Goal: Task Accomplishment & Management: Complete application form

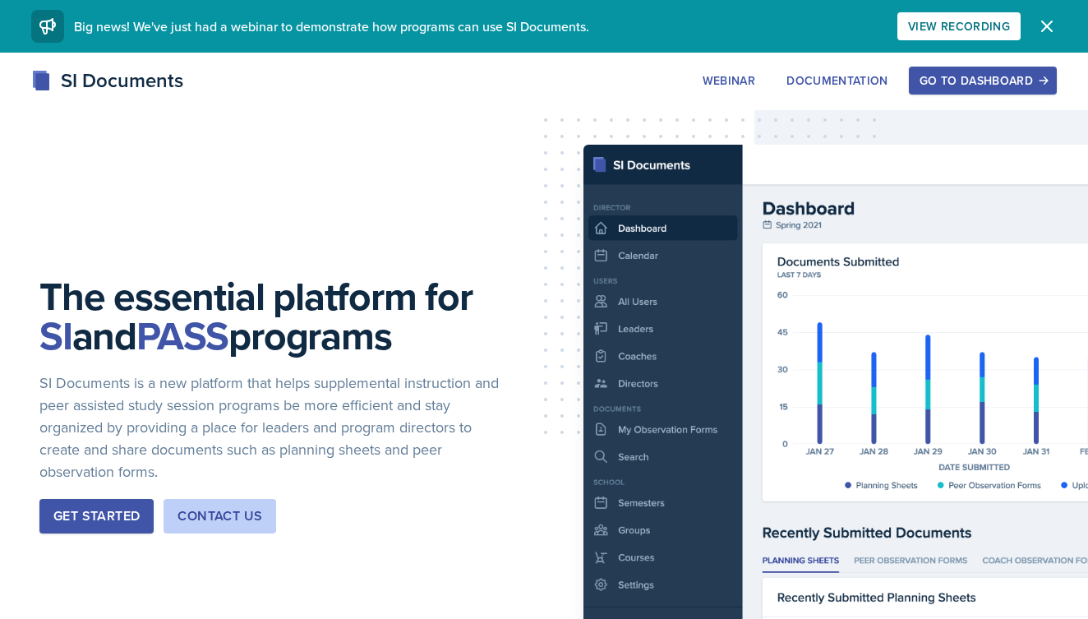
click at [1038, 22] on icon "button" at bounding box center [1047, 26] width 20 height 20
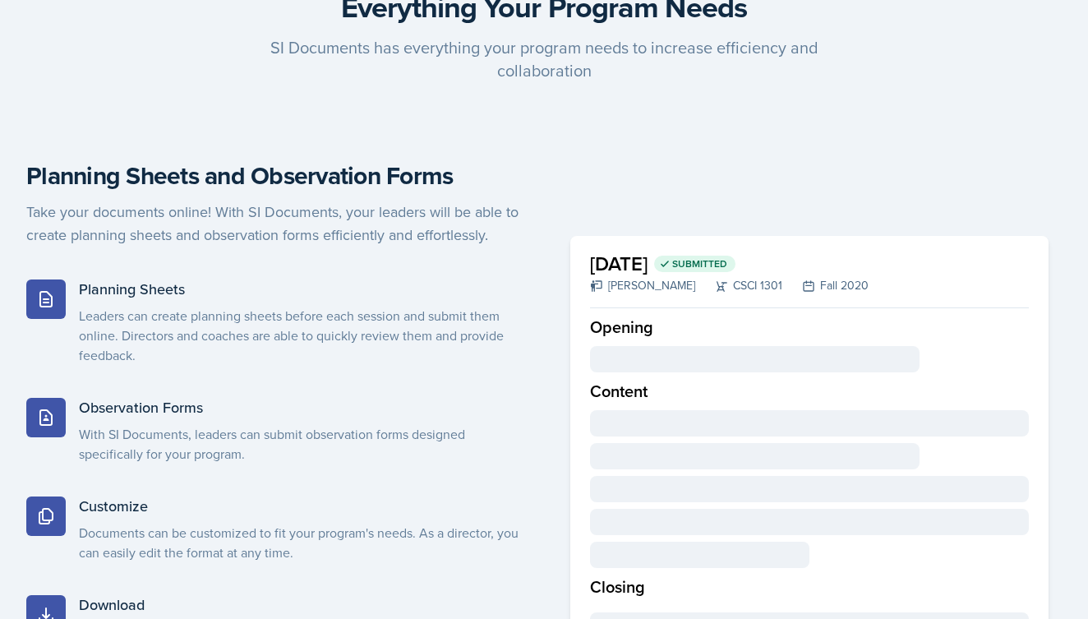
scroll to position [819, 0]
click at [334, 313] on p "Leaders can create planning sheets before each session and submit them online. …" at bounding box center [305, 335] width 452 height 59
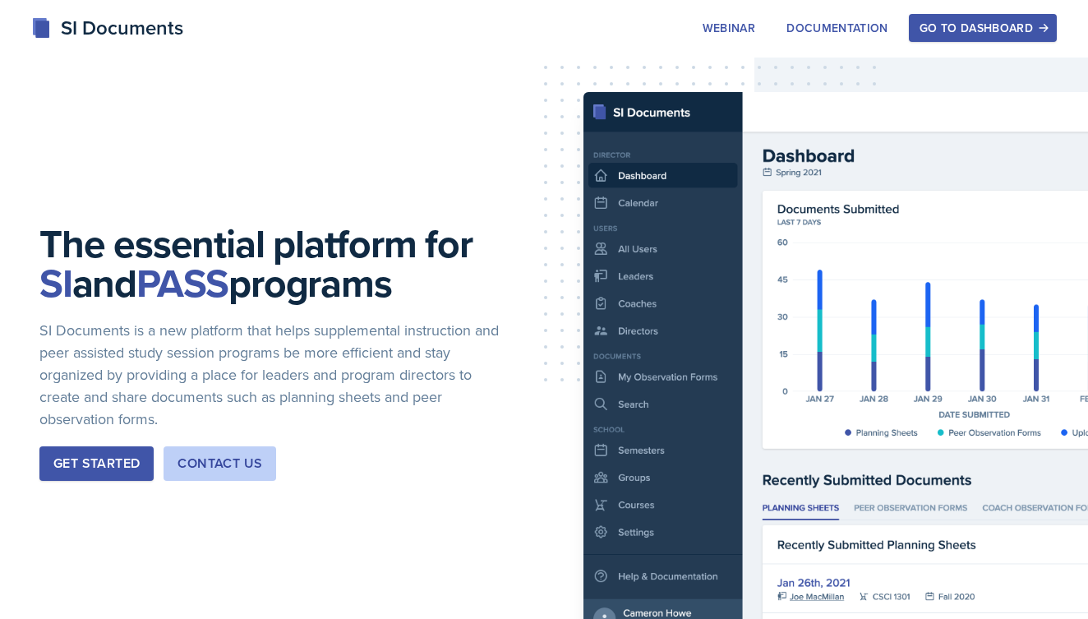
scroll to position [0, 0]
click at [98, 446] on button "Get Started" at bounding box center [96, 463] width 114 height 35
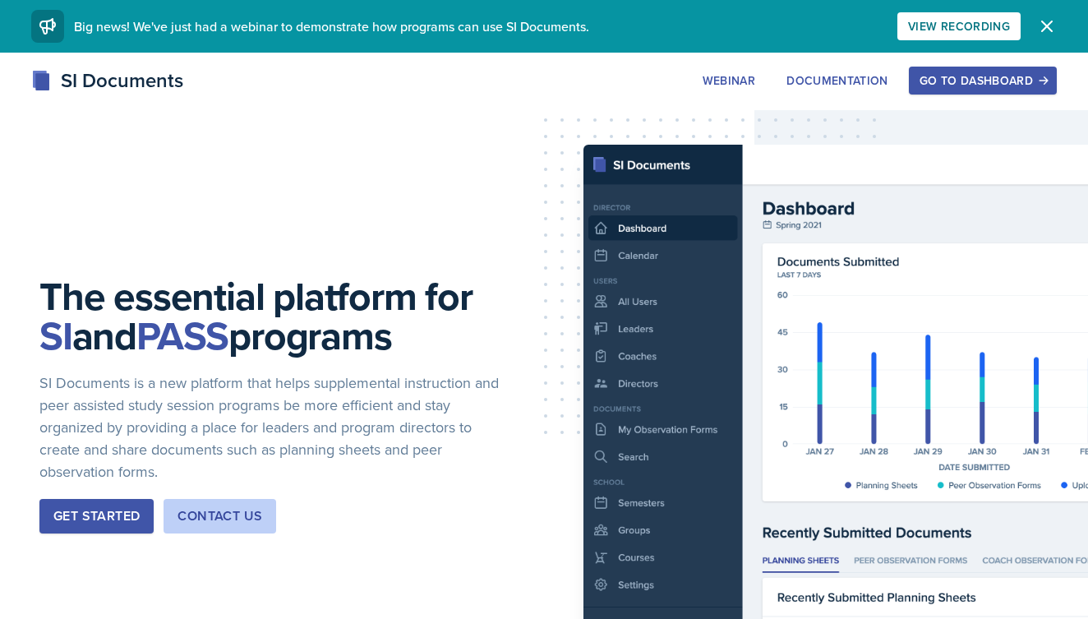
click at [969, 76] on div "Go to Dashboard" at bounding box center [982, 80] width 127 height 13
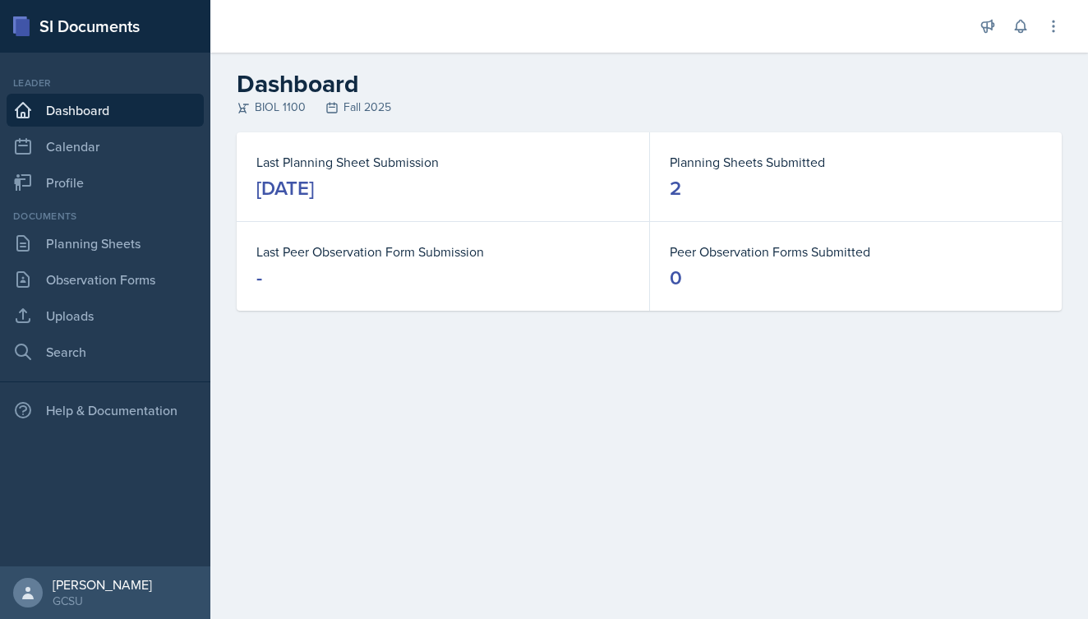
click at [91, 260] on div "Documents Planning Sheets Observation Forms Uploads Search" at bounding box center [105, 288] width 197 height 159
click at [85, 255] on link "Planning Sheets" at bounding box center [105, 243] width 197 height 33
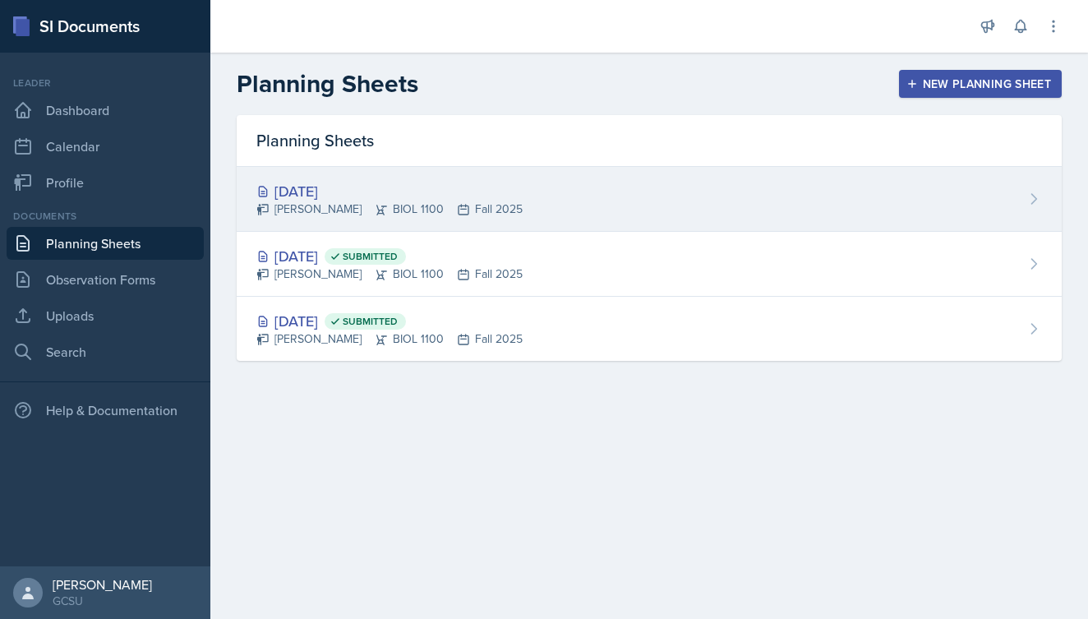
click at [528, 193] on div "Aug 26th, 2025 Katie Ingraham BIOL 1100 Fall 2025" at bounding box center [649, 199] width 825 height 65
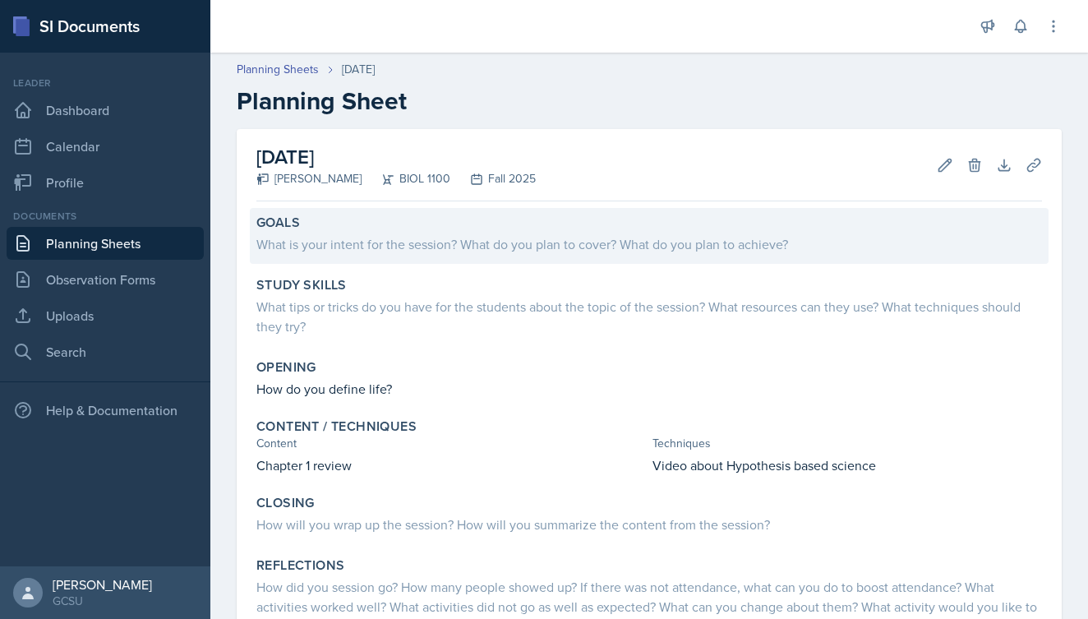
click at [453, 241] on div "What is your intent for the session? What do you plan to cover? What do you pla…" at bounding box center [648, 244] width 785 height 20
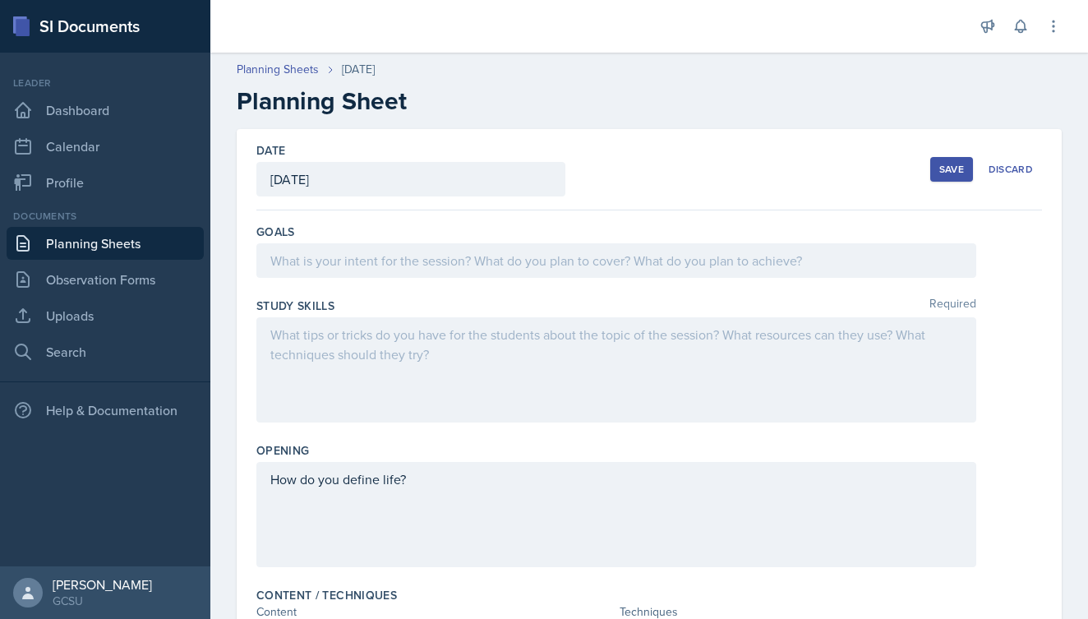
click at [456, 265] on div at bounding box center [616, 260] width 720 height 35
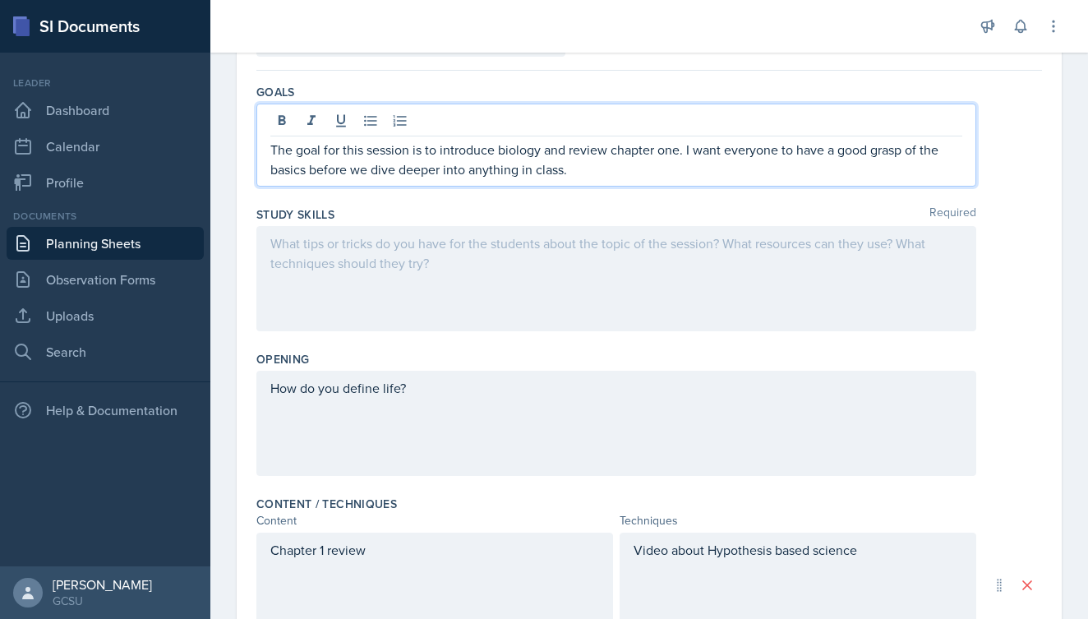
scroll to position [149, 0]
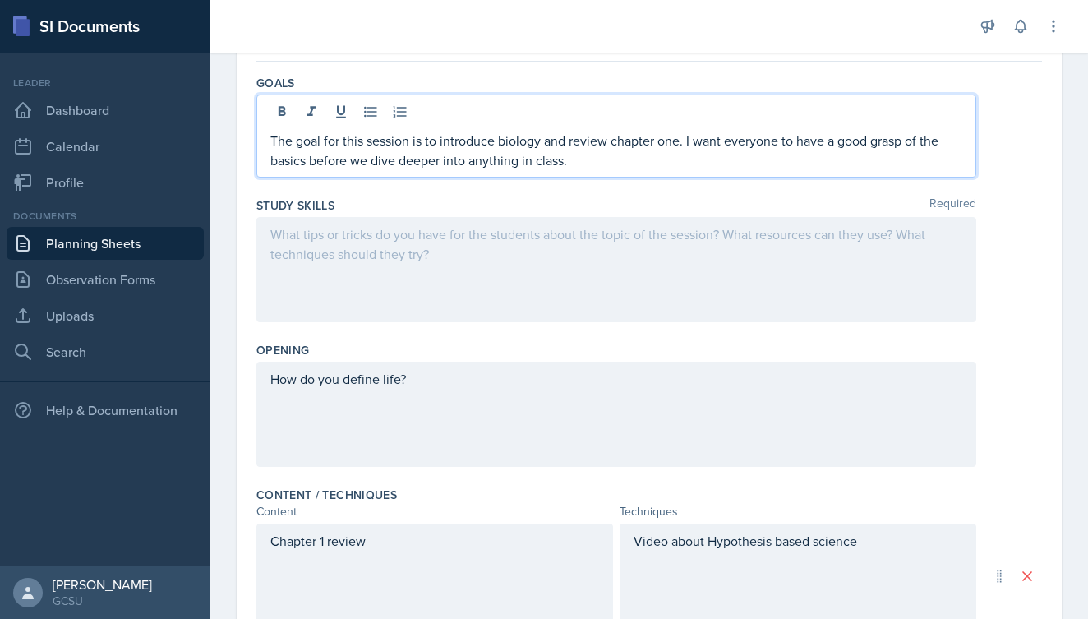
click at [454, 379] on div "How do you define life?" at bounding box center [616, 413] width 720 height 105
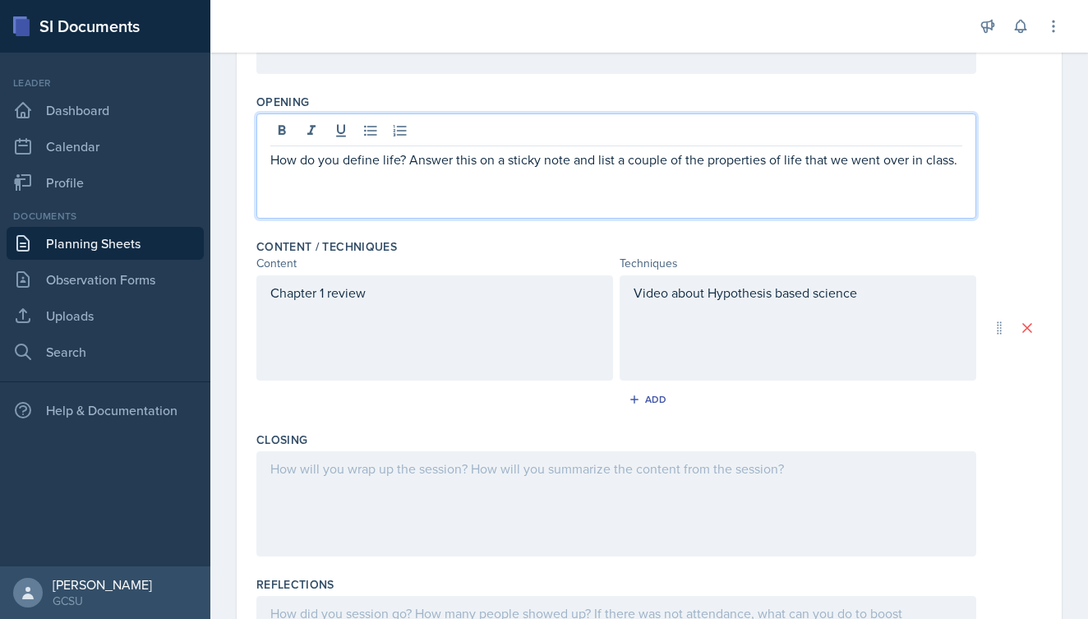
scroll to position [414, 0]
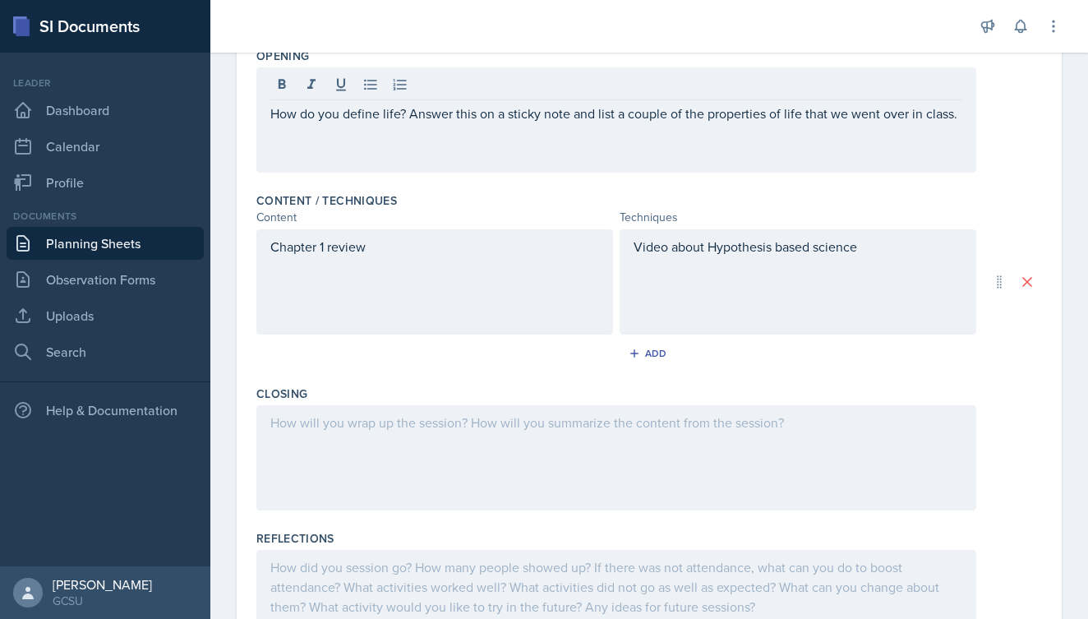
click at [377, 258] on div "Chapter 1 review" at bounding box center [434, 281] width 357 height 105
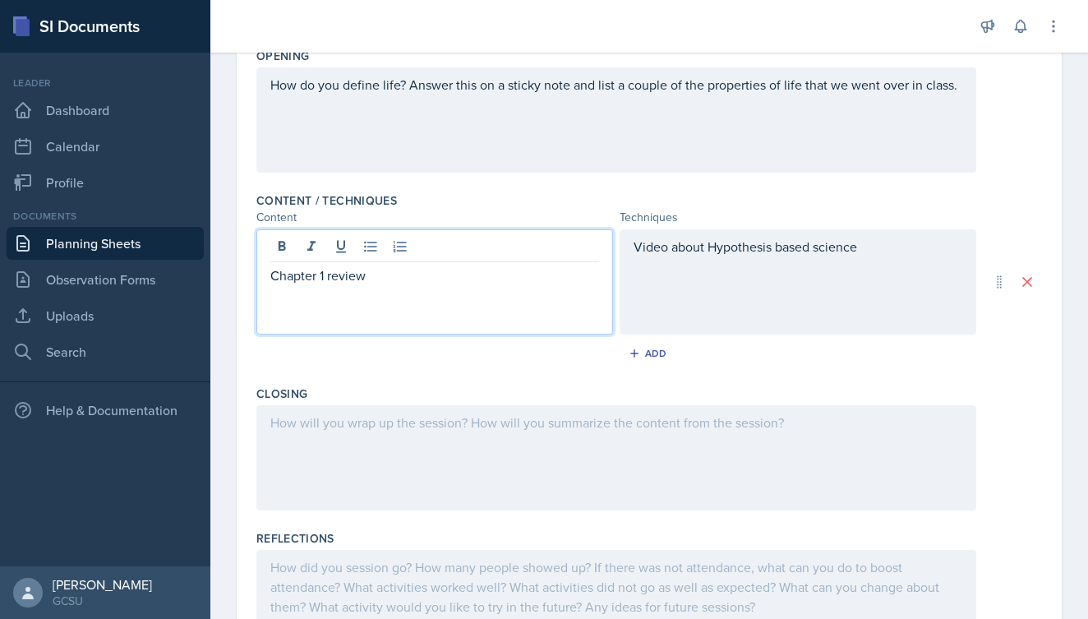
click at [405, 277] on p "Chapter 1 review" at bounding box center [434, 275] width 329 height 20
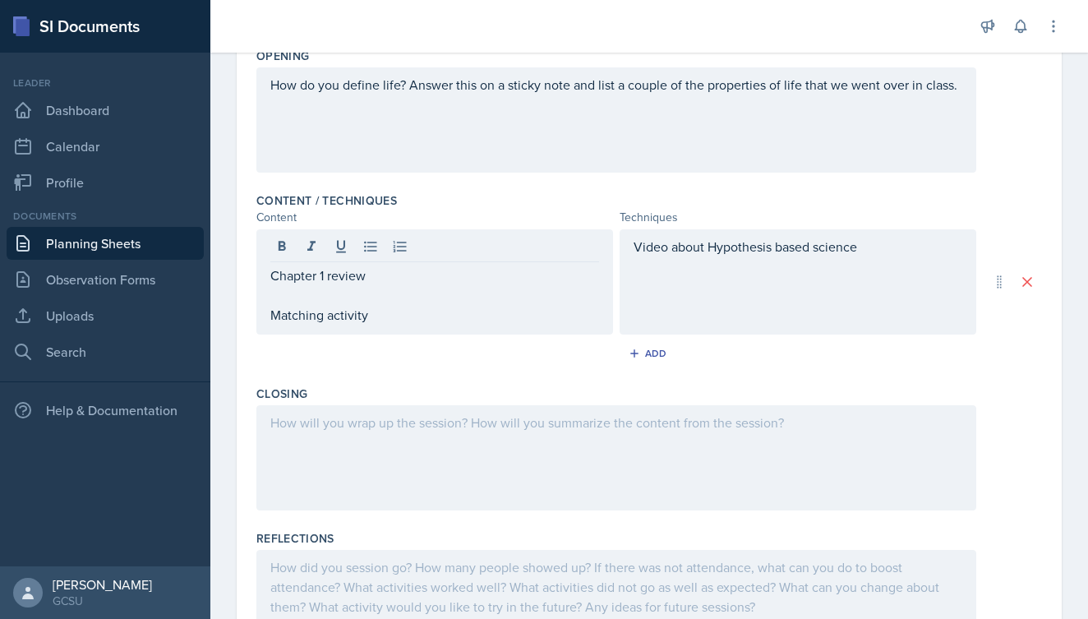
click at [763, 273] on div "Video about Hypothesis based science" at bounding box center [797, 281] width 357 height 105
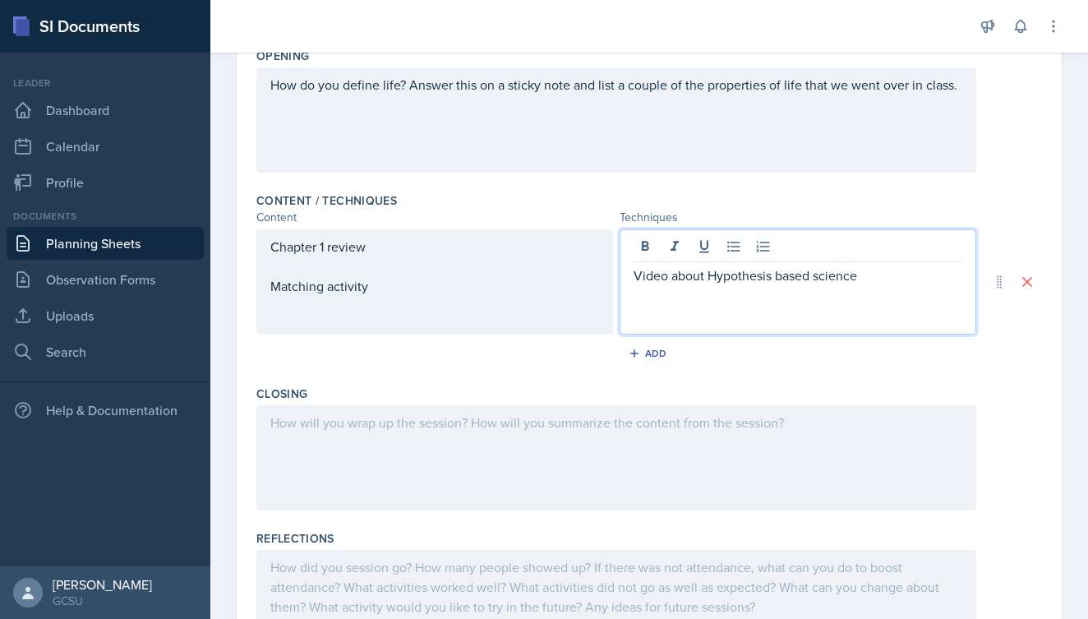
click at [925, 278] on p "Video about Hypothesis based science" at bounding box center [797, 275] width 329 height 20
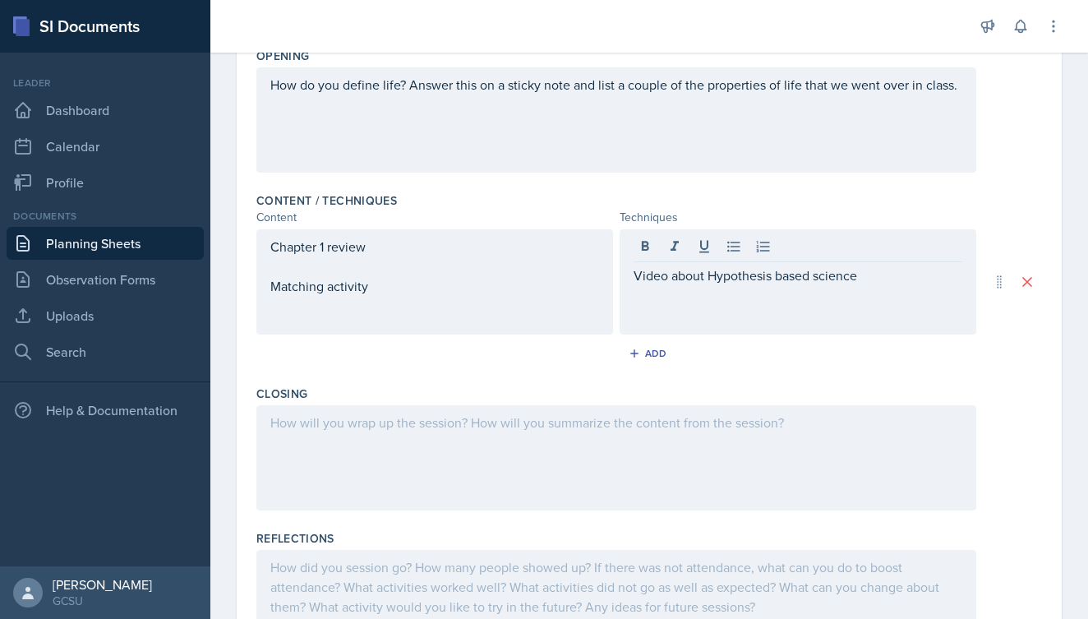
click at [378, 299] on div "Chapter 1 review Matching activity" at bounding box center [434, 281] width 357 height 105
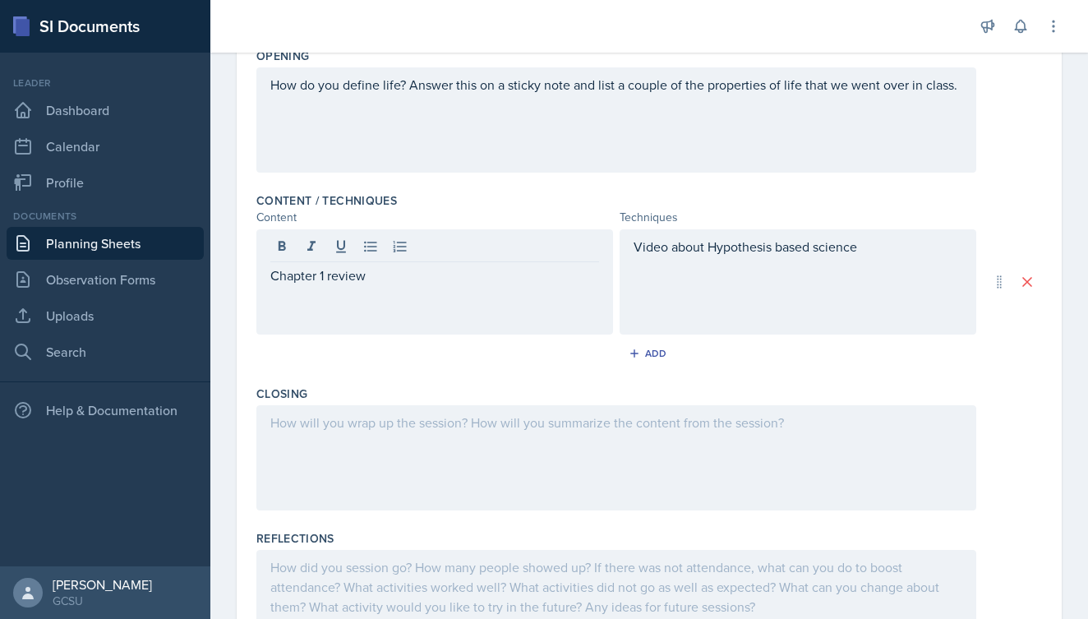
click at [902, 380] on div "Closing" at bounding box center [648, 451] width 785 height 145
click at [627, 352] on button "Add" at bounding box center [649, 353] width 53 height 25
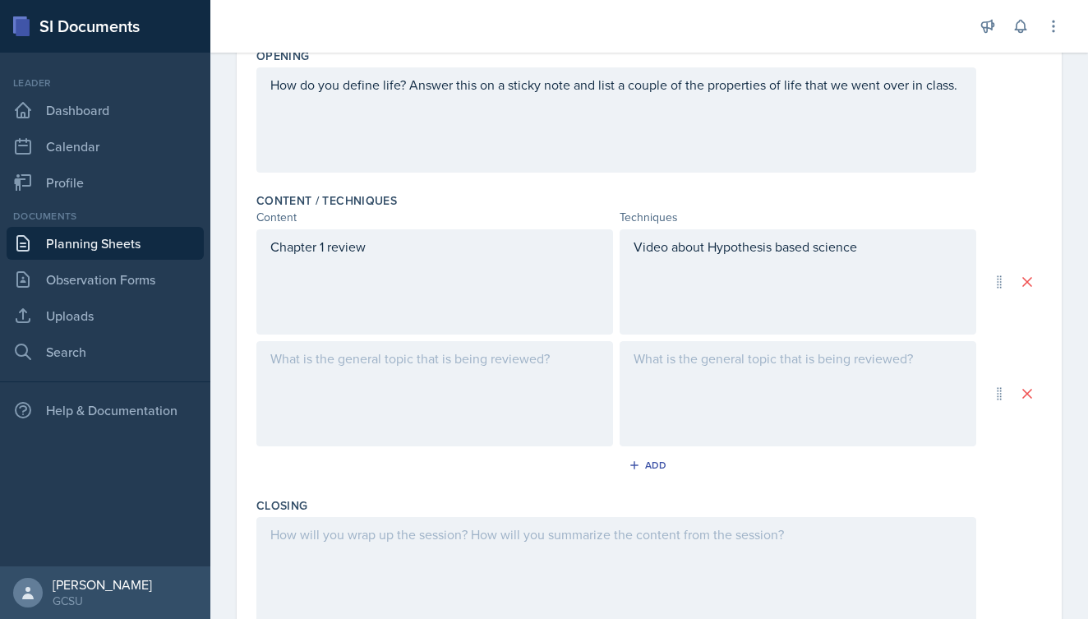
click at [284, 363] on div at bounding box center [434, 393] width 357 height 105
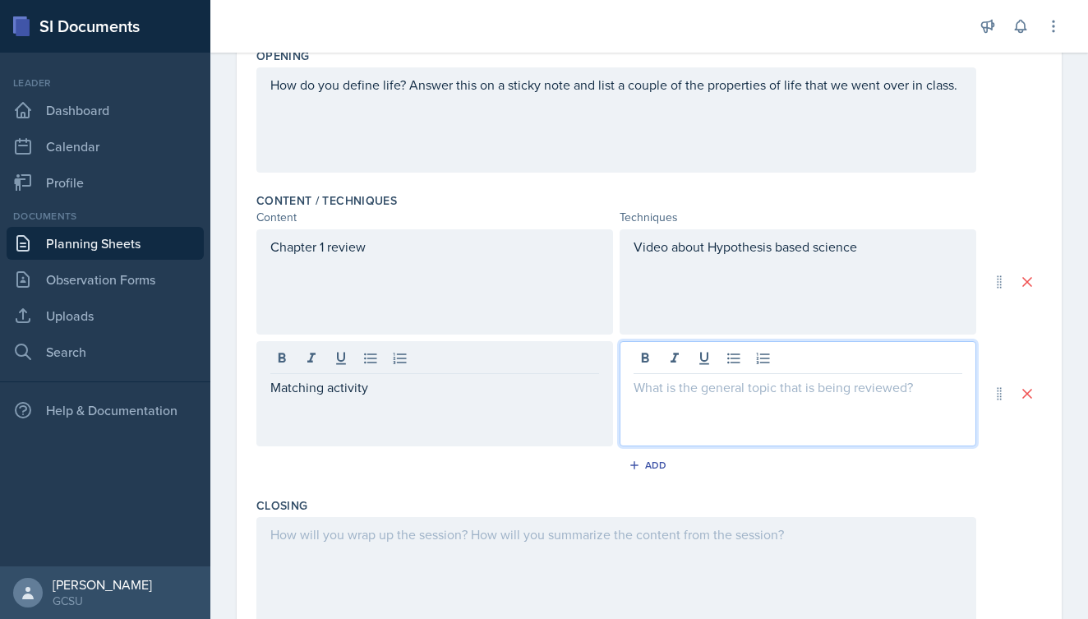
click at [673, 365] on div at bounding box center [797, 393] width 357 height 105
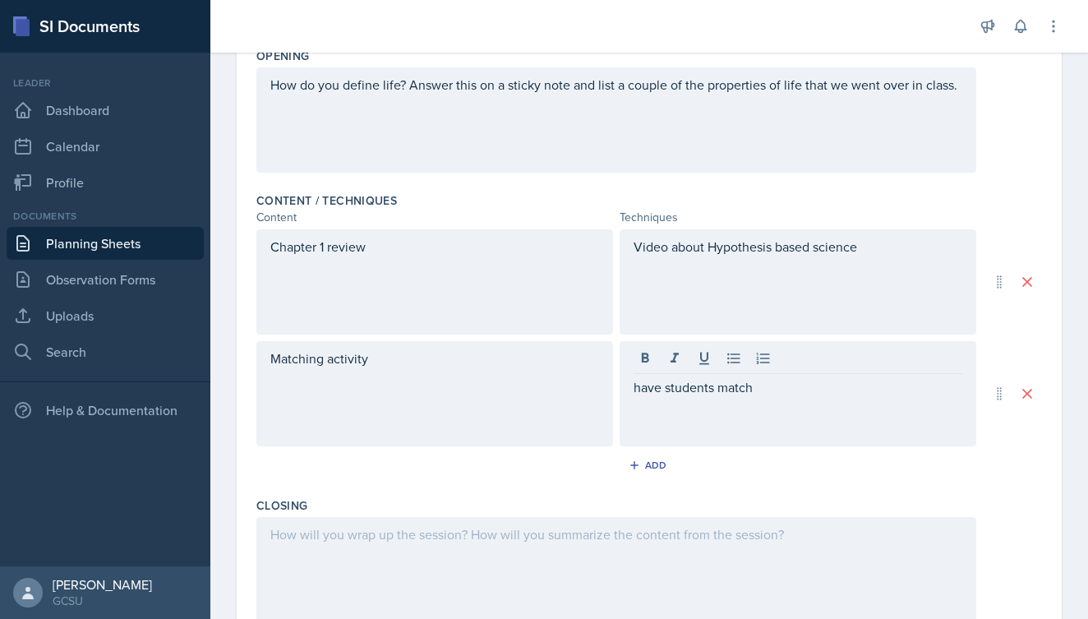
click at [794, 5] on div at bounding box center [591, 26] width 736 height 53
click at [775, 370] on div "have students match" at bounding box center [797, 393] width 357 height 105
click at [1025, 481] on div "Add" at bounding box center [648, 468] width 785 height 31
click at [641, 365] on div "have students match different ideas to their characteristics" at bounding box center [797, 393] width 357 height 105
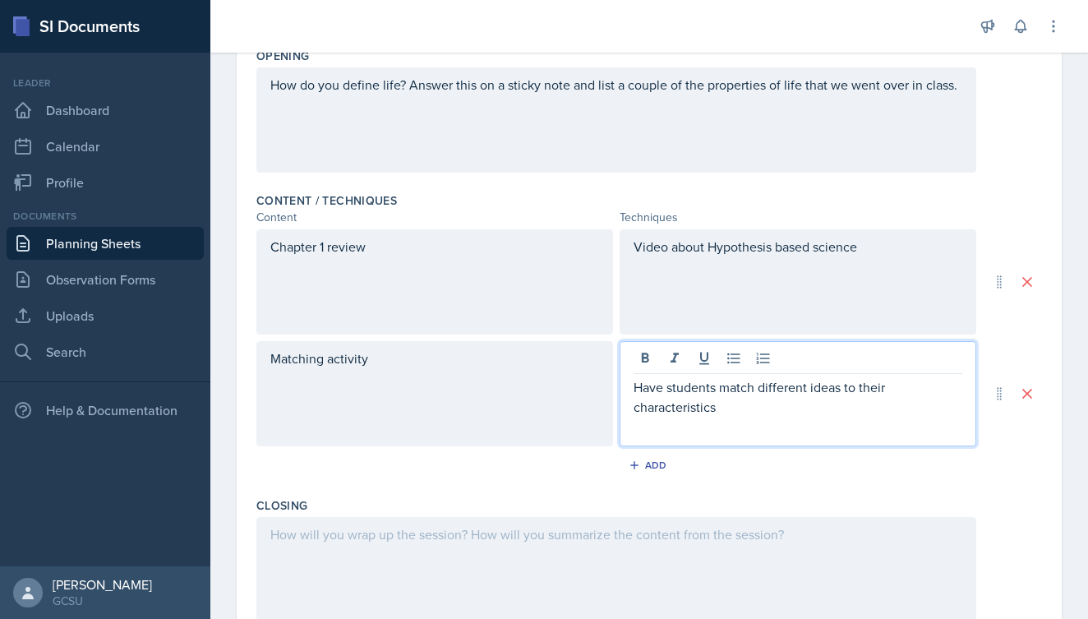
click at [754, 415] on p "Have students match different ideas to their characteristics" at bounding box center [797, 396] width 329 height 39
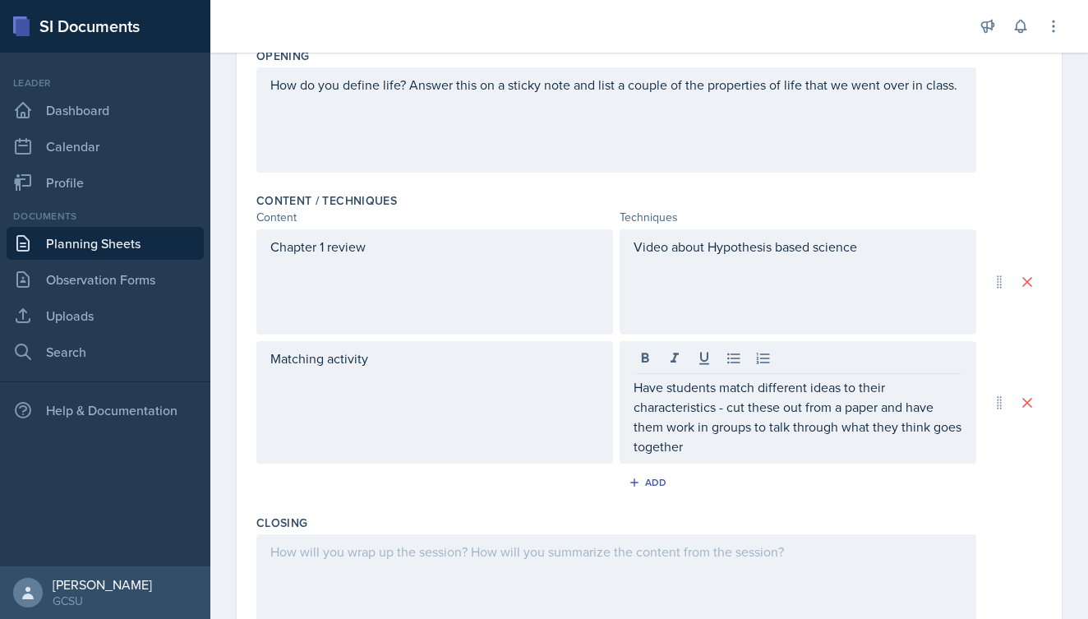
click at [1028, 490] on div "Add" at bounding box center [648, 485] width 785 height 31
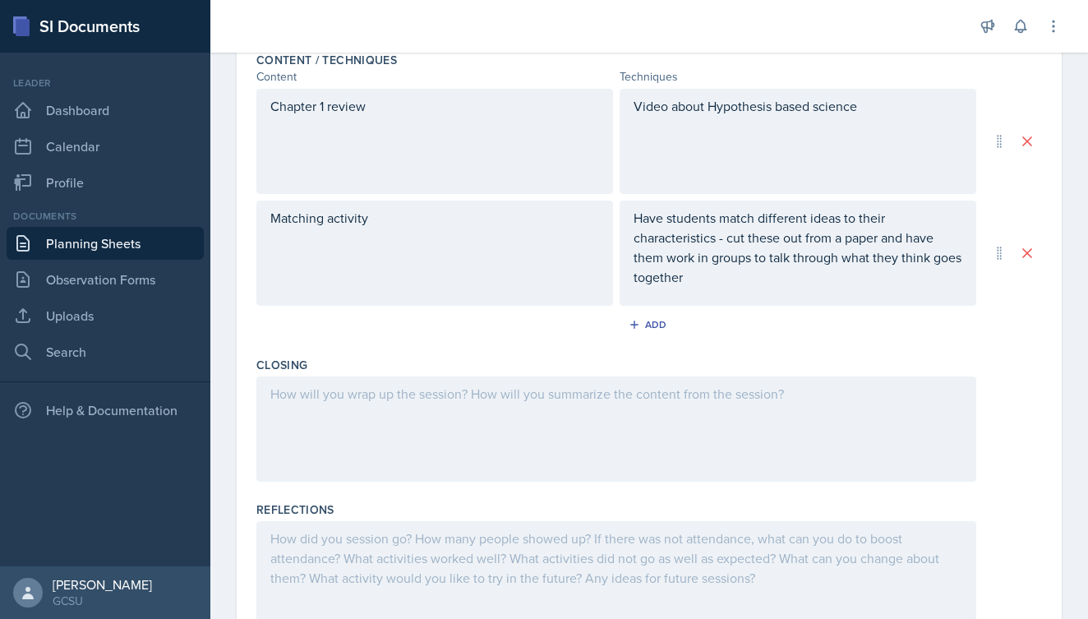
scroll to position [573, 0]
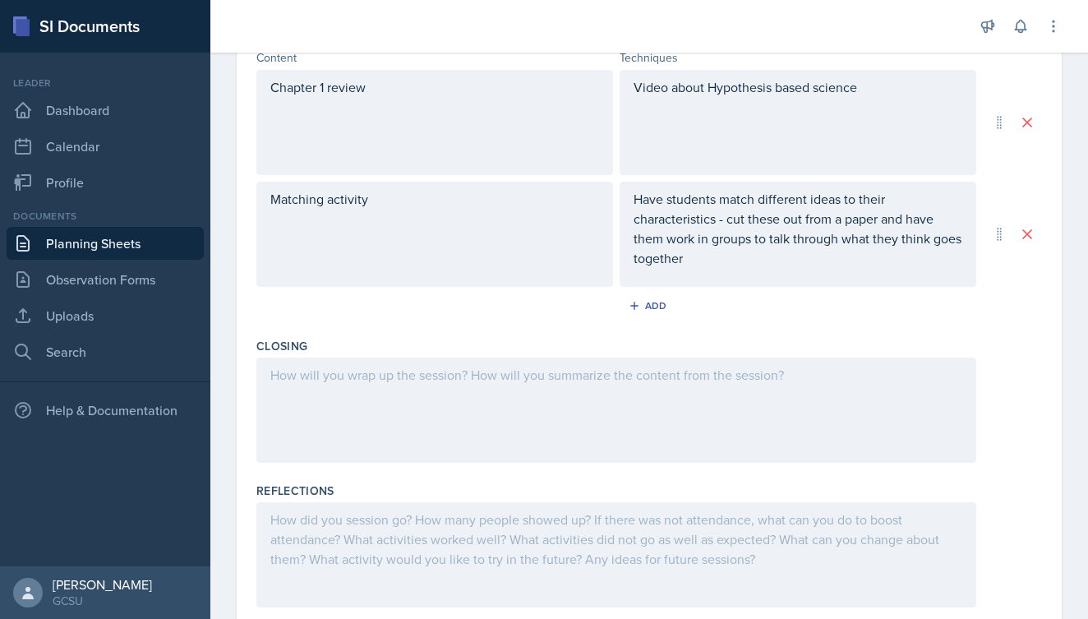
click at [564, 384] on div at bounding box center [616, 409] width 720 height 105
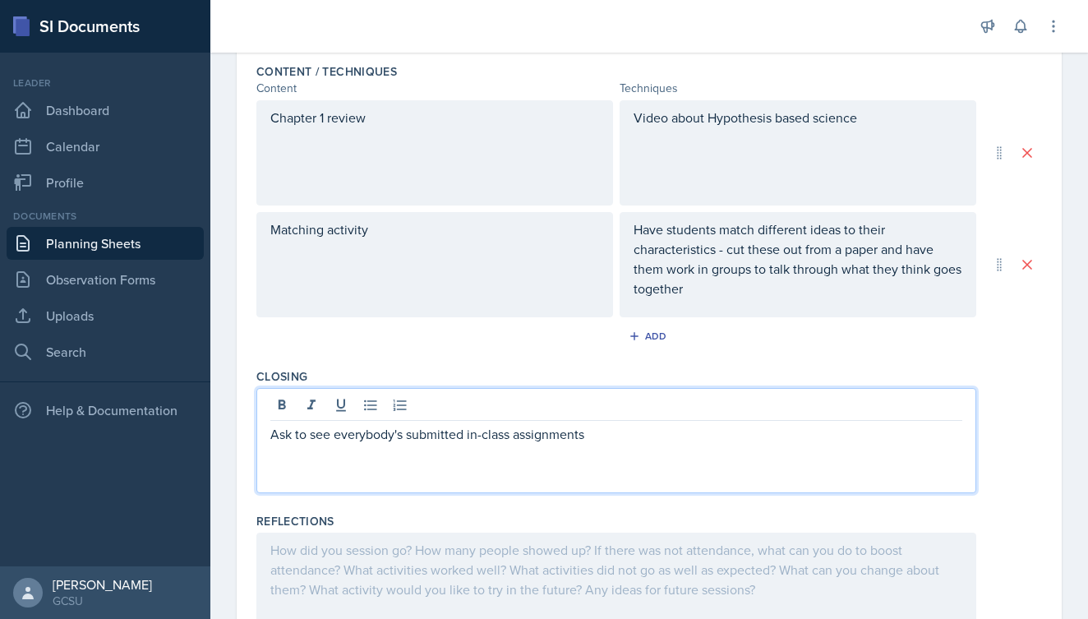
scroll to position [544, 0]
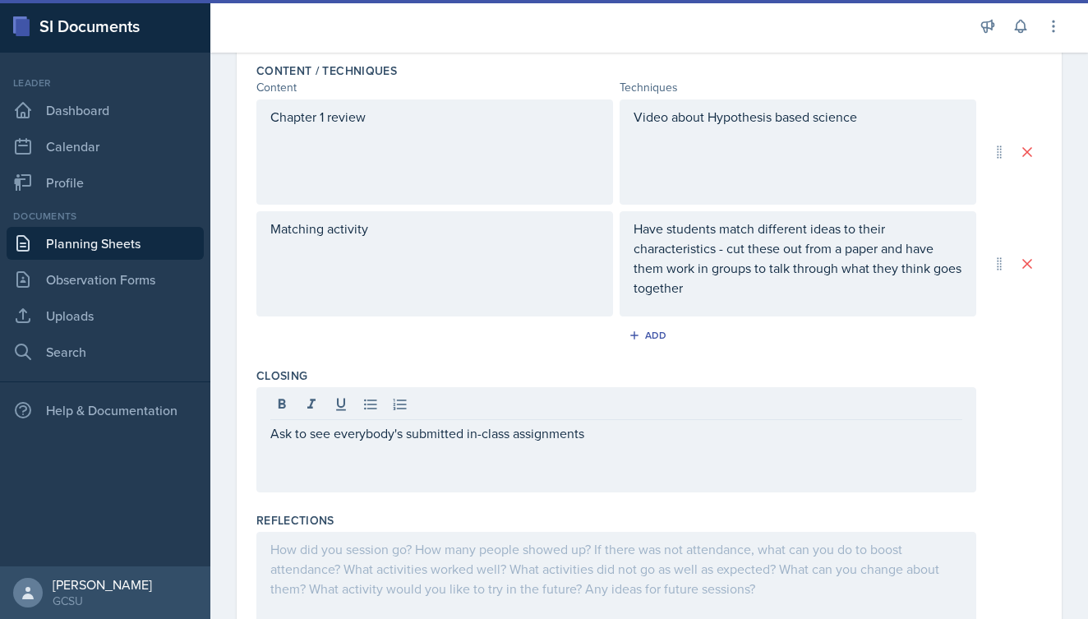
click at [122, 239] on link "Planning Sheets" at bounding box center [105, 243] width 197 height 33
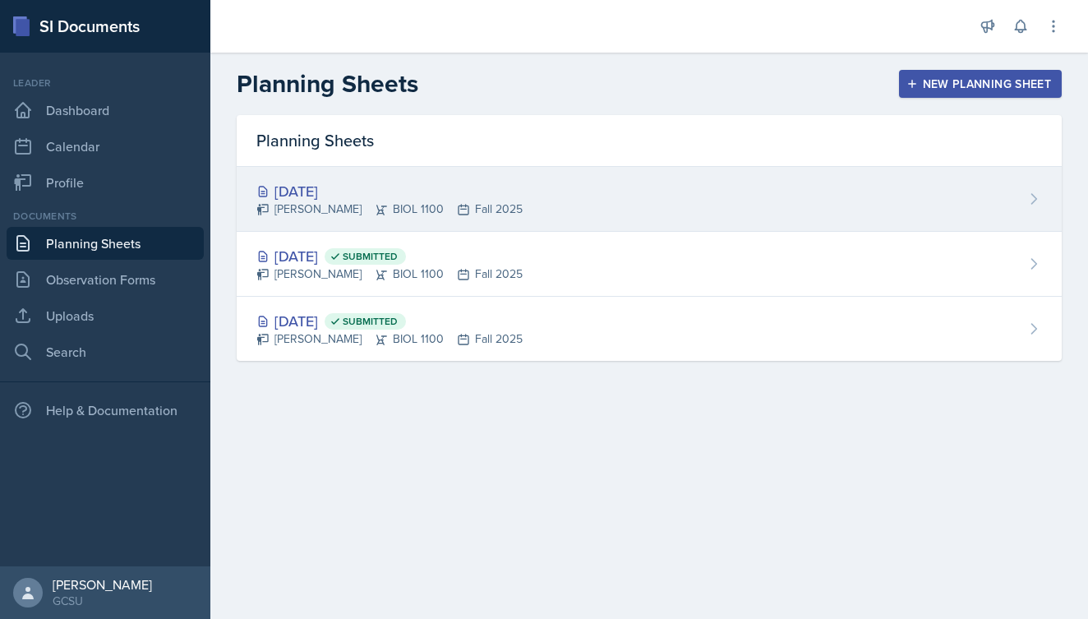
click at [464, 194] on div "Aug 26th, 2025" at bounding box center [389, 191] width 266 height 22
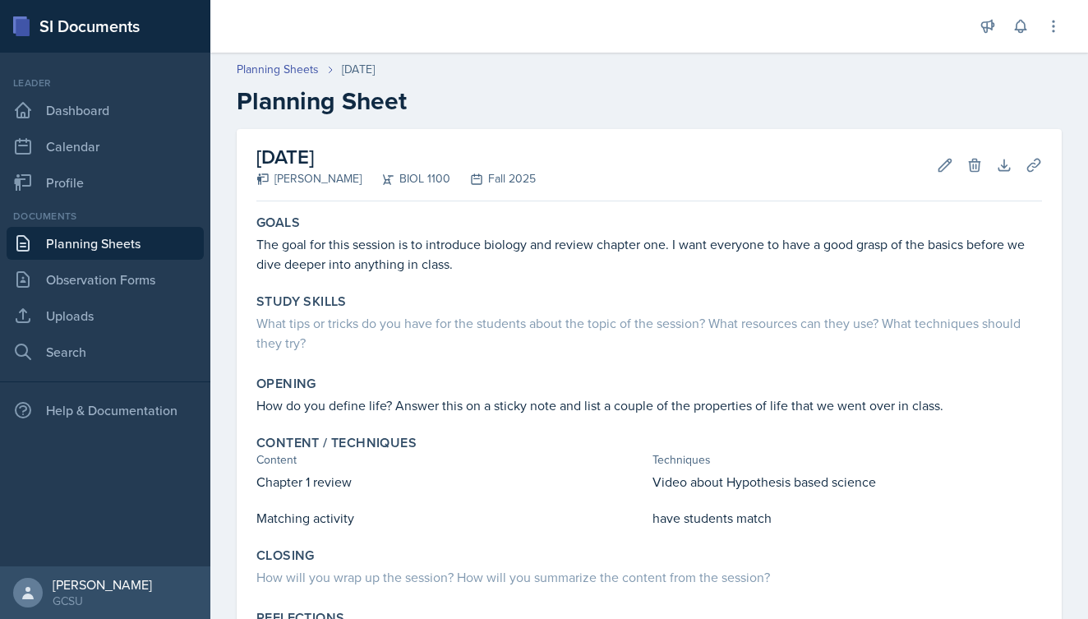
click at [71, 241] on link "Planning Sheets" at bounding box center [105, 243] width 197 height 33
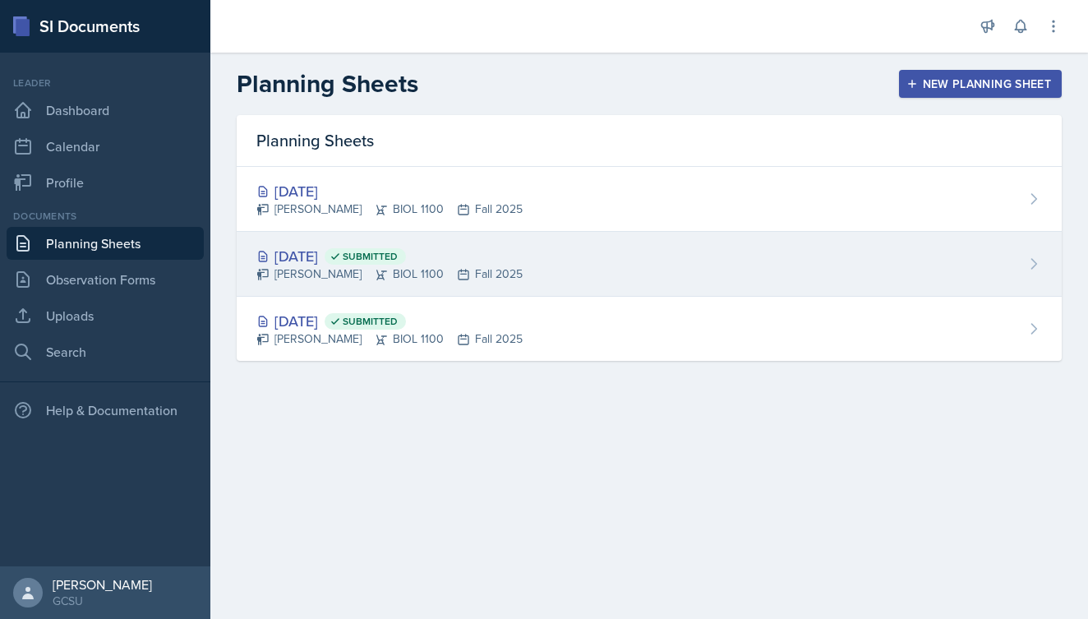
click at [533, 242] on div "Aug 21st, 2025 Submitted Katie Ingraham BIOL 1100 Fall 2025" at bounding box center [649, 264] width 825 height 65
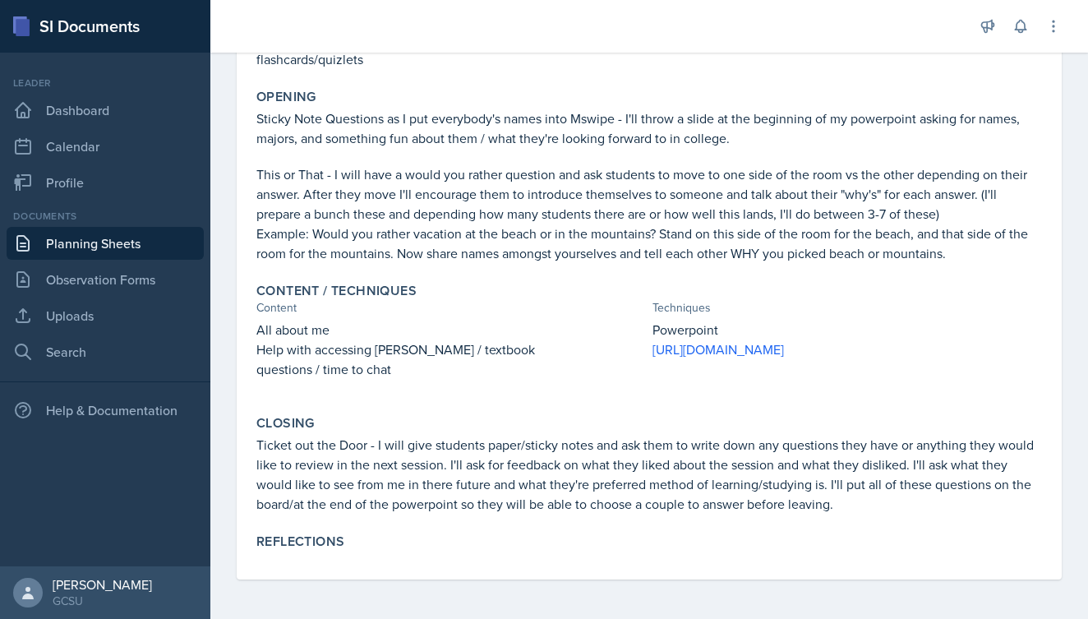
scroll to position [320, 0]
click at [378, 544] on div "Reflections" at bounding box center [648, 541] width 785 height 16
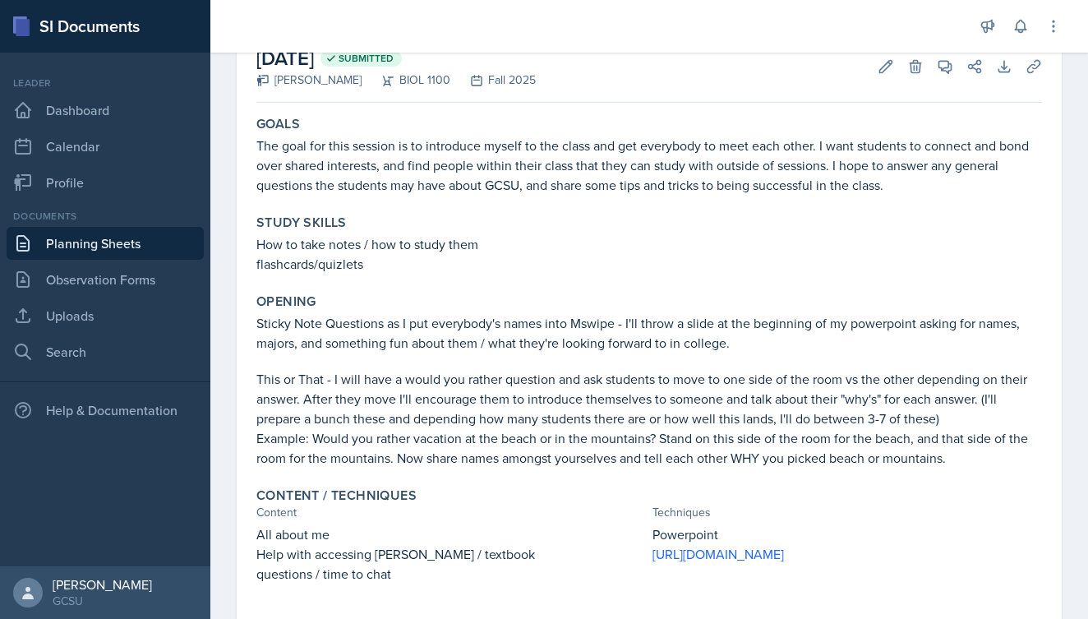
scroll to position [99, 0]
click at [893, 66] on icon at bounding box center [885, 66] width 16 height 16
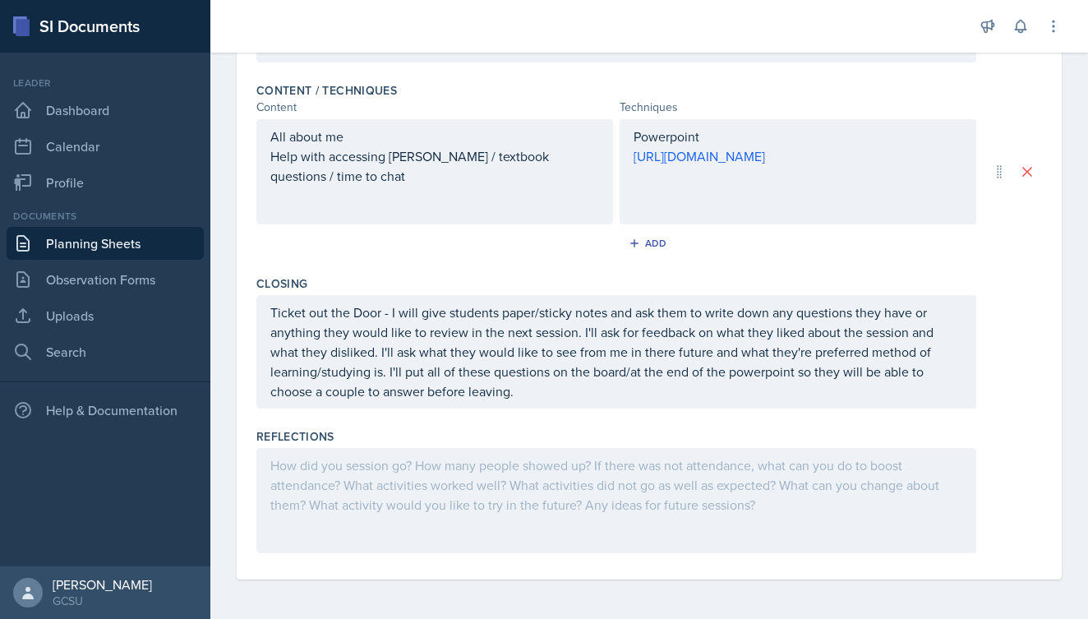
scroll to position [698, 0]
click at [355, 467] on div at bounding box center [616, 500] width 720 height 105
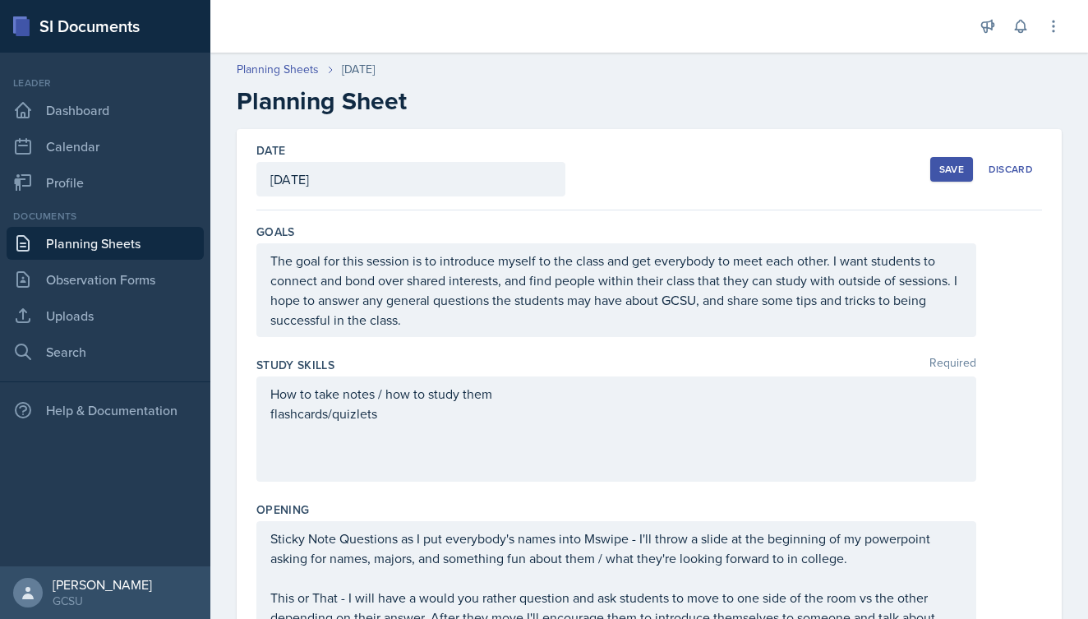
scroll to position [-1, 0]
click at [955, 163] on div "Save" at bounding box center [951, 169] width 25 height 13
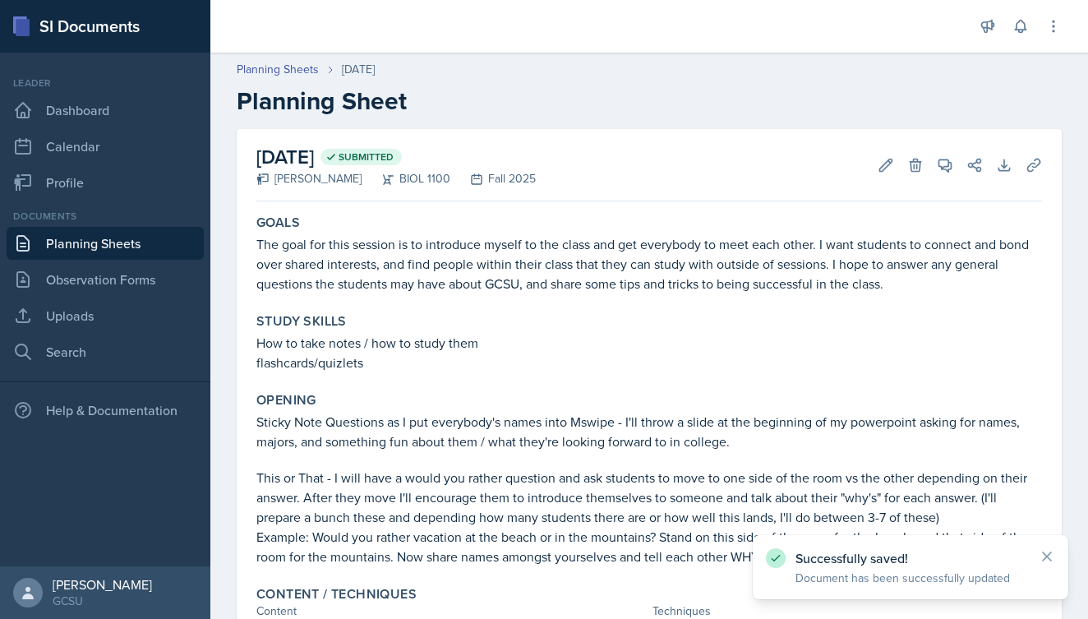
scroll to position [0, 0]
click at [99, 238] on link "Planning Sheets" at bounding box center [105, 243] width 197 height 33
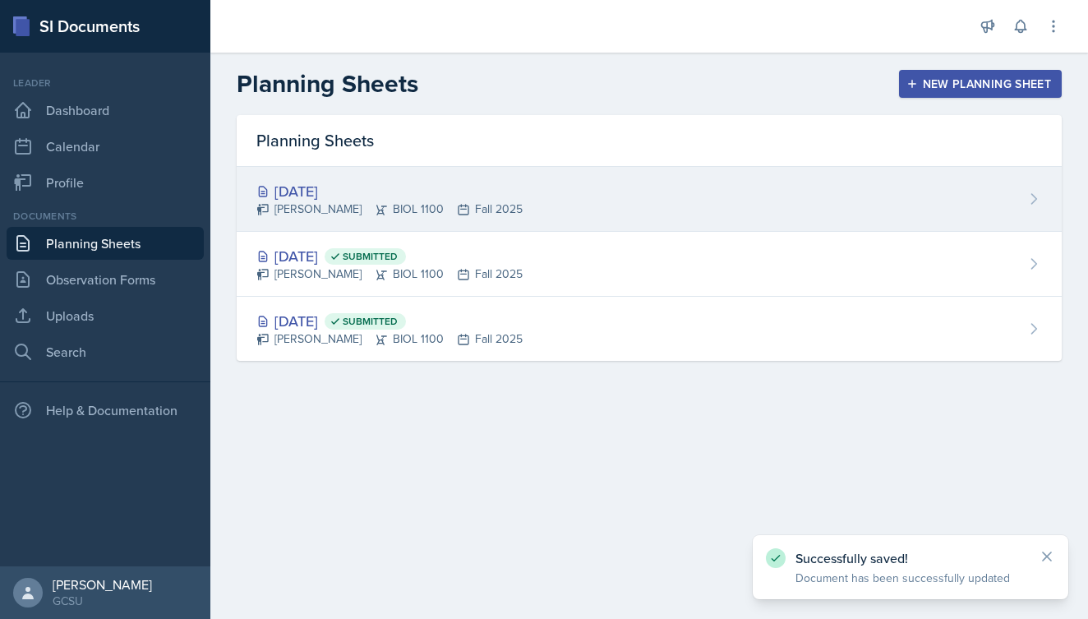
click at [345, 186] on div "Aug 26th, 2025" at bounding box center [389, 191] width 266 height 22
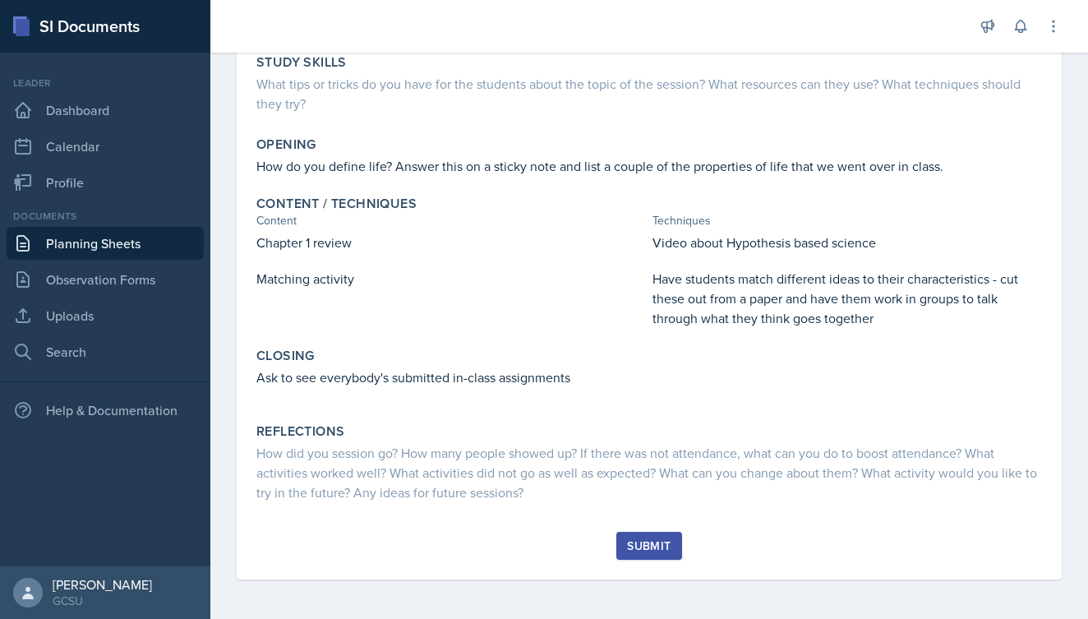
scroll to position [239, 0]
click at [137, 232] on link "Planning Sheets" at bounding box center [105, 243] width 197 height 33
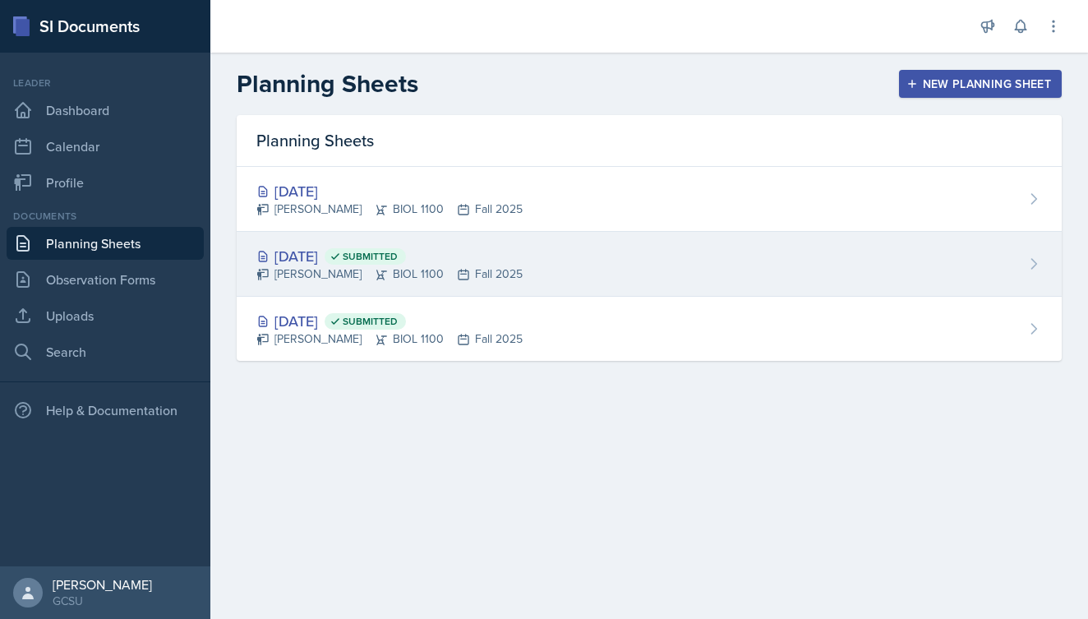
click at [331, 251] on div "Aug 21st, 2025 Submitted" at bounding box center [389, 256] width 266 height 22
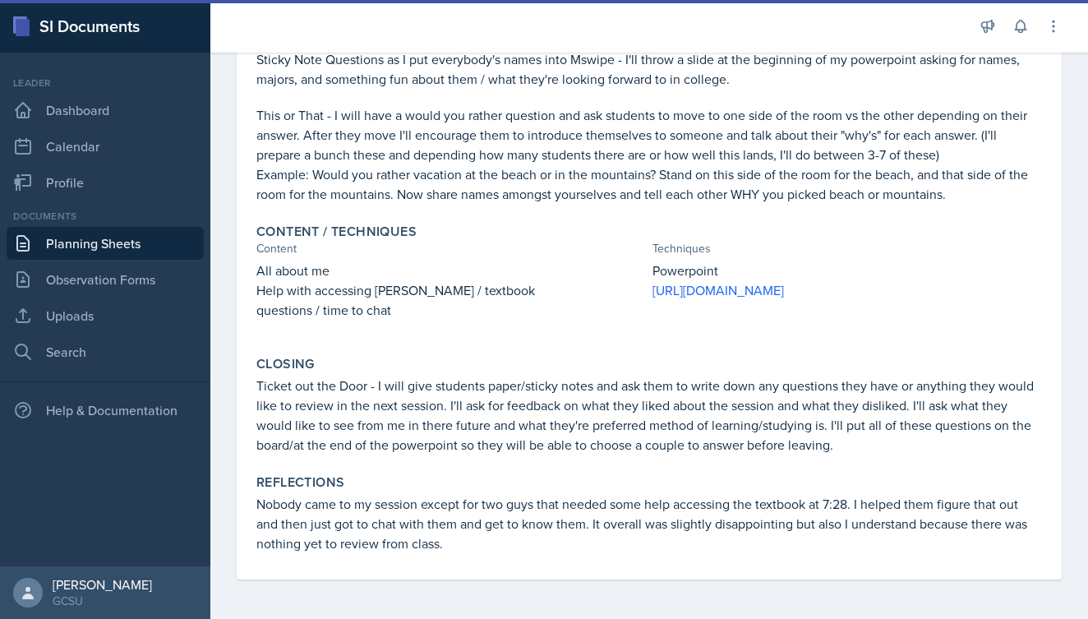
scroll to position [379, 0]
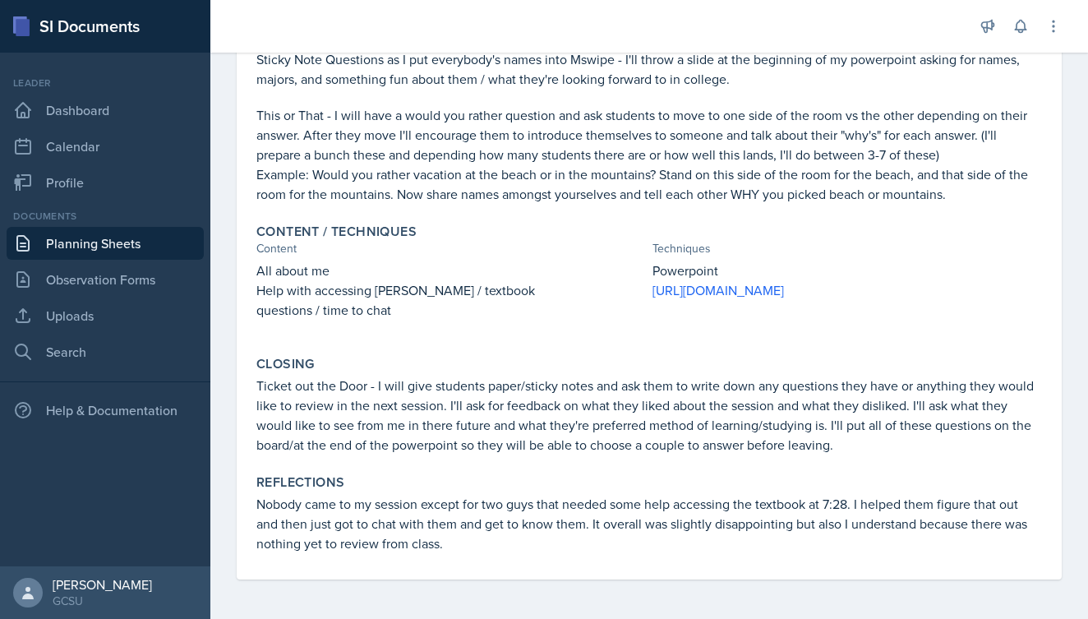
click at [422, 406] on p "Ticket out the Door - I will give students paper/sticky notes and ask them to w…" at bounding box center [648, 414] width 785 height 79
click at [538, 408] on p "Ticket out the Door - I will give students paper/sticky notes and ask them to w…" at bounding box center [648, 414] width 785 height 79
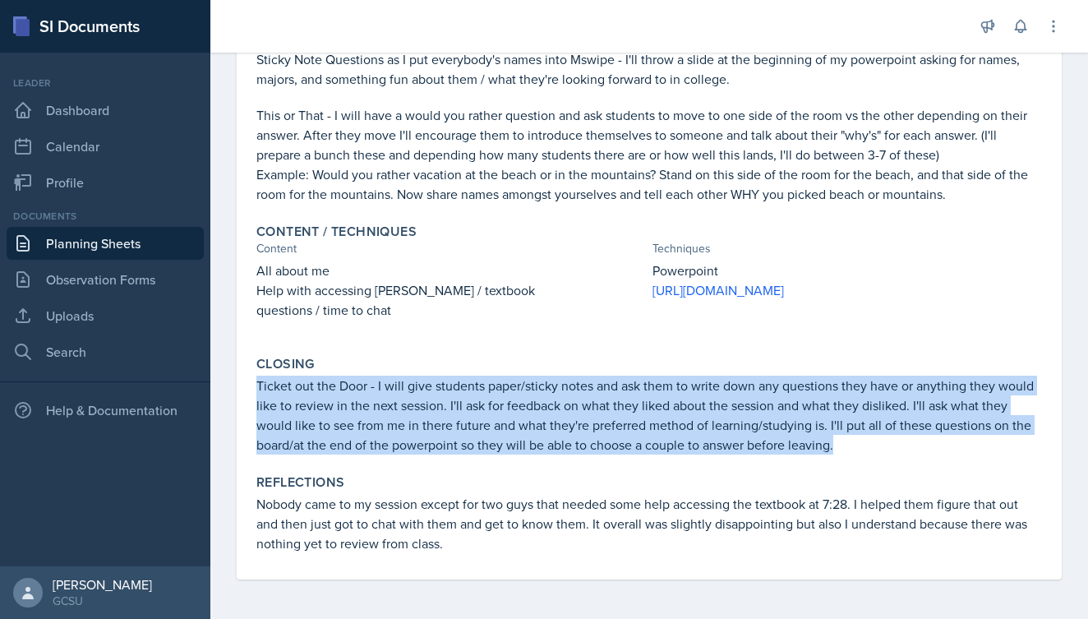
drag, startPoint x: 257, startPoint y: 385, endPoint x: 915, endPoint y: 447, distance: 660.9
click at [915, 447] on p "Ticket out the Door - I will give students paper/sticky notes and ask them to w…" at bounding box center [648, 414] width 785 height 79
copy p "Ticket out the Door - I will give students paper/sticky notes and ask them to w…"
click at [101, 237] on link "Planning Sheets" at bounding box center [105, 243] width 197 height 33
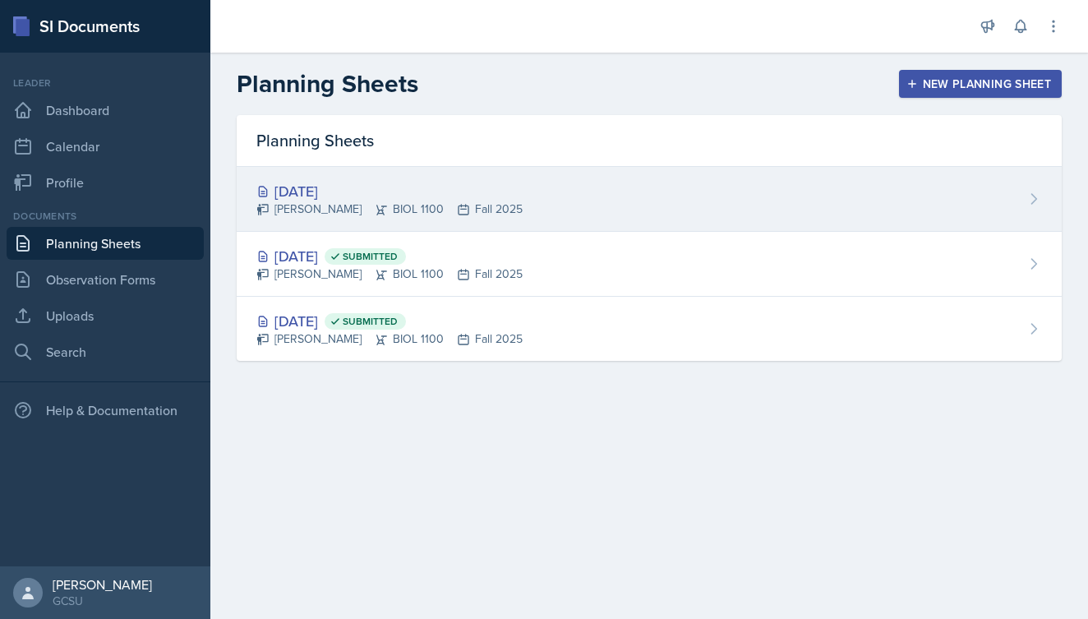
click at [400, 181] on div "Aug 26th, 2025" at bounding box center [389, 191] width 266 height 22
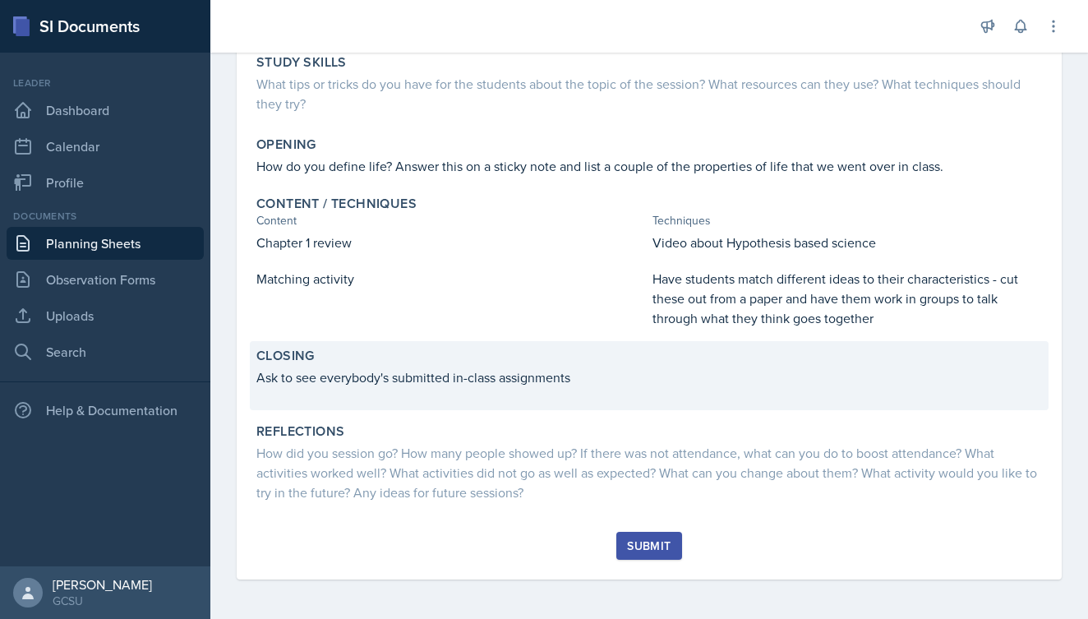
scroll to position [239, 0]
click at [657, 395] on p at bounding box center [648, 395] width 785 height 16
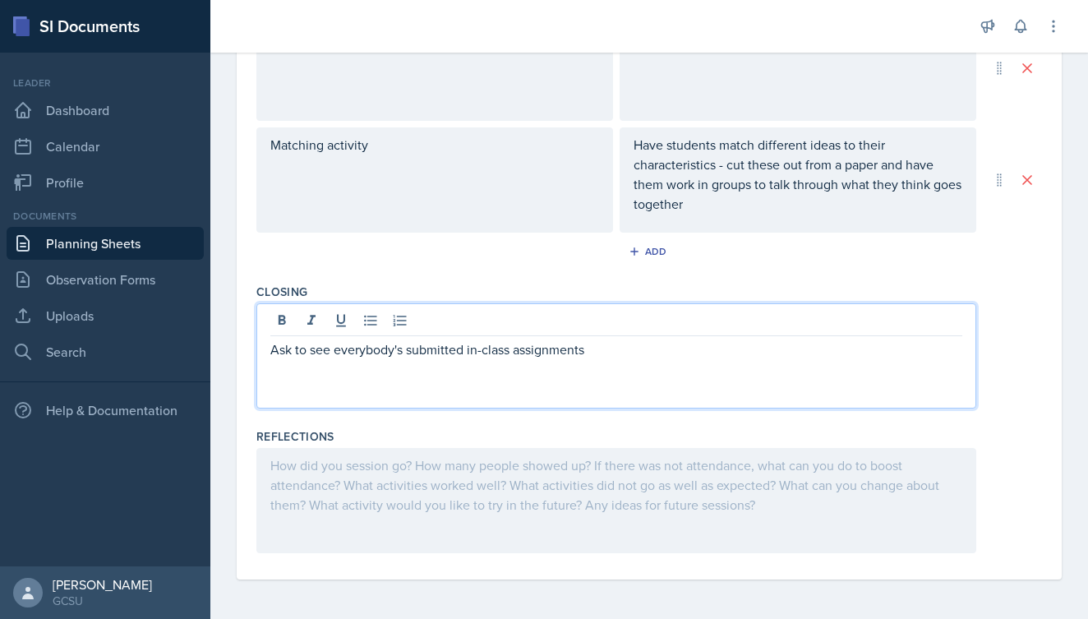
scroll to position [628, 0]
click at [627, 320] on div "Ask to see everybody's submitted in-class assignments" at bounding box center [616, 355] width 720 height 105
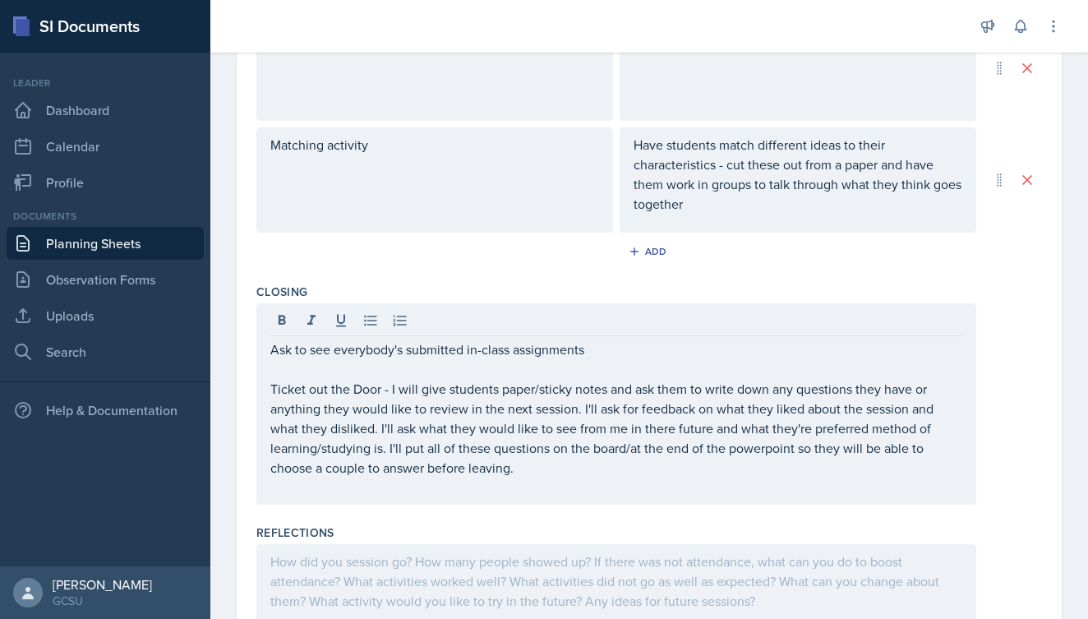
click at [1011, 329] on div "Ask to see everybody's submitted in-class assignments Ticket out the Door - I w…" at bounding box center [648, 403] width 785 height 201
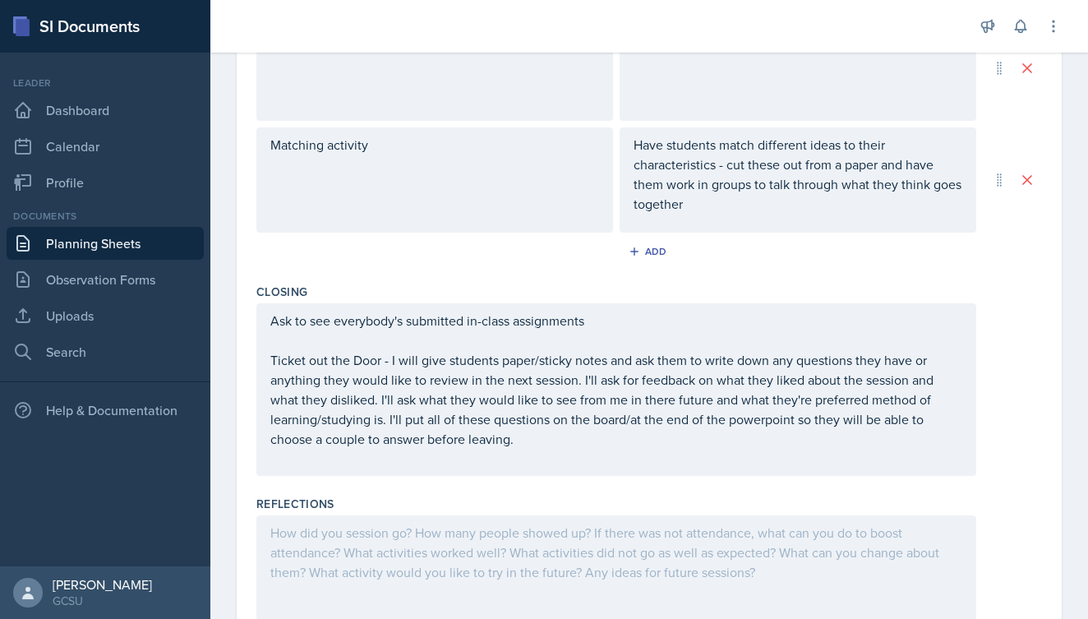
click at [717, 271] on div "Content / Techniques Content Techniques Chapter 1 review Video about Hypothesis…" at bounding box center [648, 124] width 785 height 305
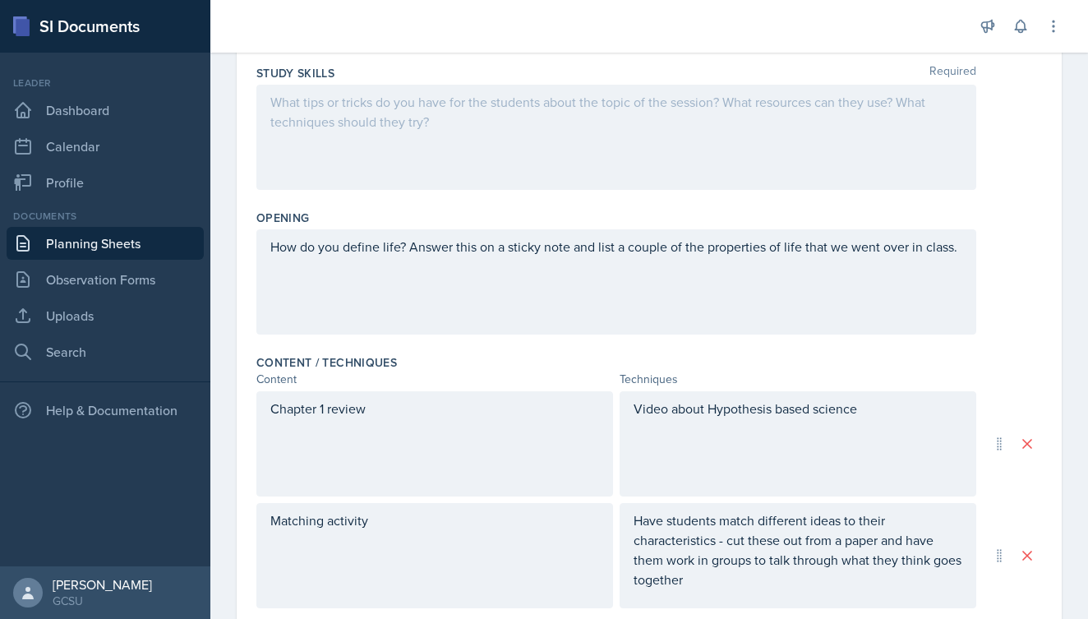
scroll to position [251, 0]
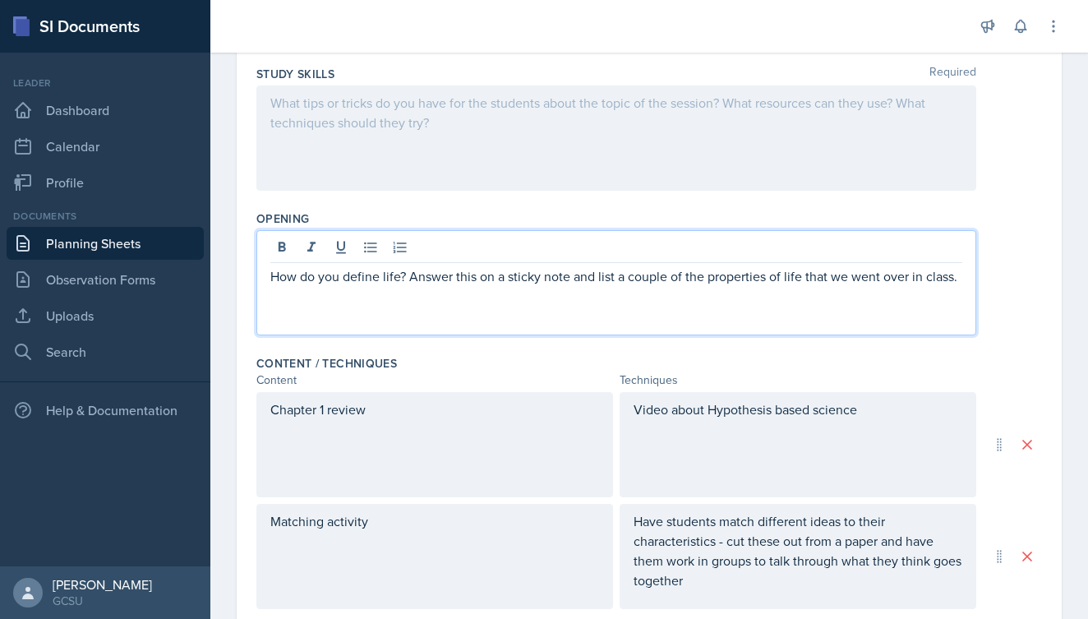
click at [407, 246] on div "How do you define life? Answer this on a sticky note and list a couple of the p…" at bounding box center [616, 282] width 720 height 105
click at [582, 302] on p "How do you define life? What is the fundamental unit of life? Answer this on a …" at bounding box center [616, 285] width 692 height 39
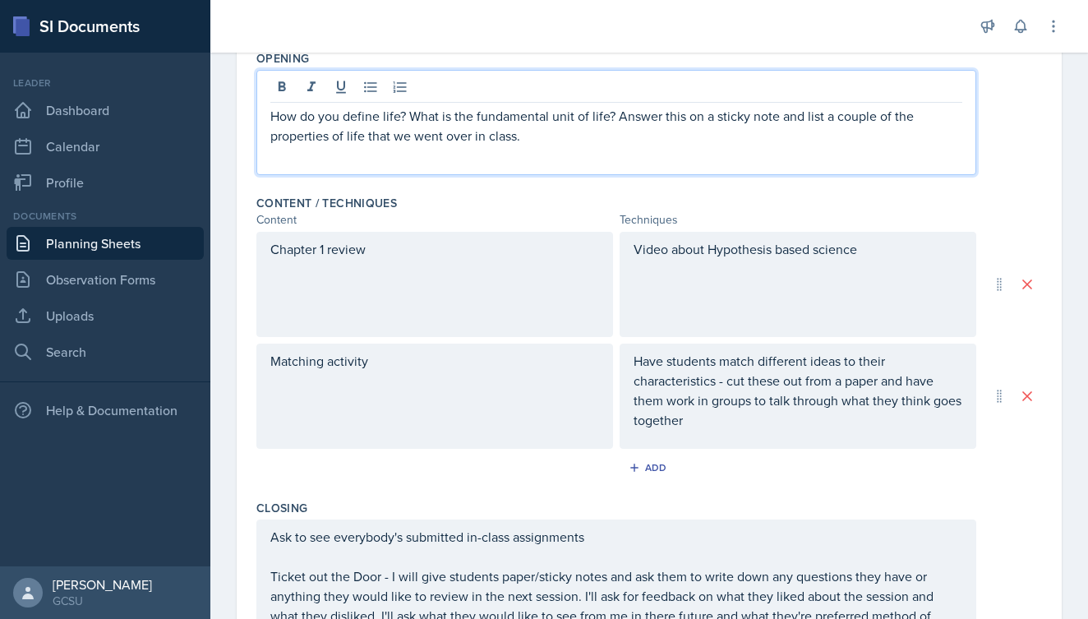
scroll to position [433, 0]
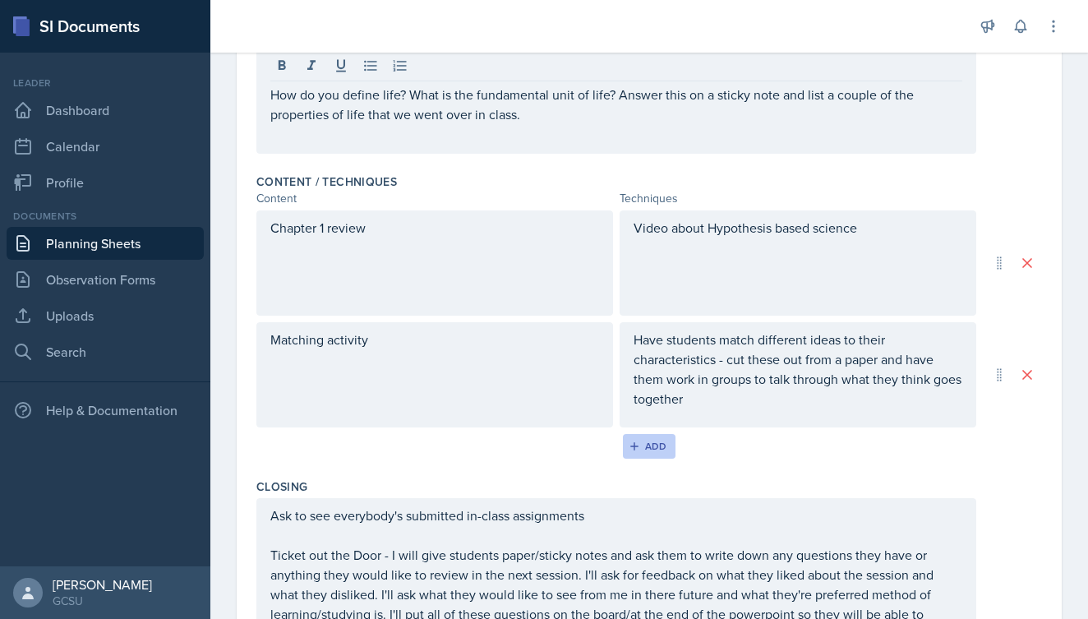
click at [646, 443] on div "Add" at bounding box center [649, 445] width 35 height 13
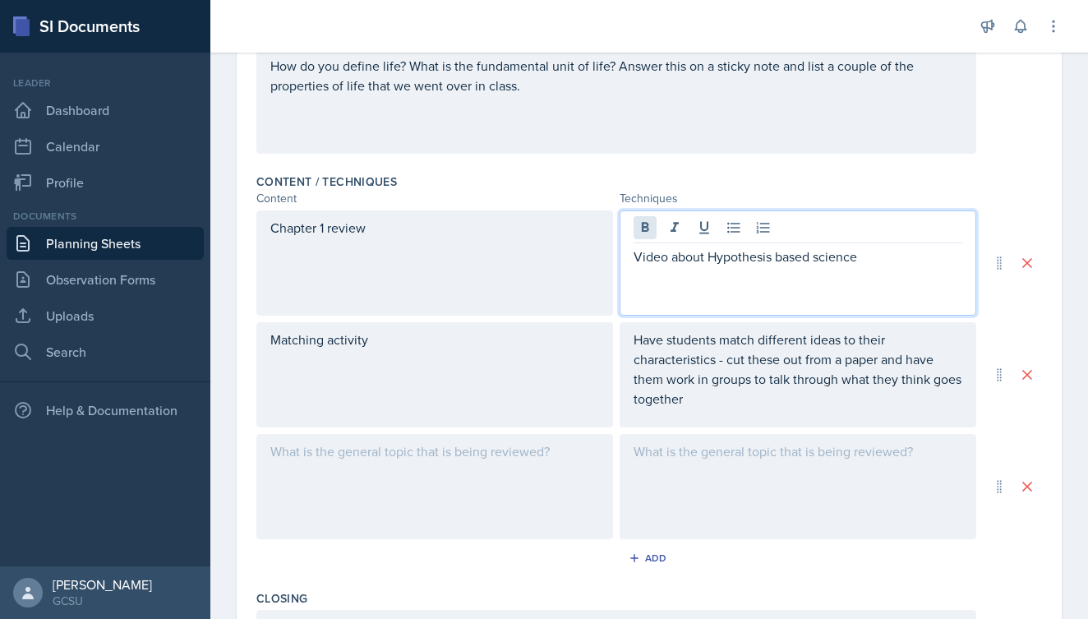
drag, startPoint x: 895, startPoint y: 232, endPoint x: 653, endPoint y: 228, distance: 241.5
click at [653, 228] on div "Video about Hypothesis based science" at bounding box center [797, 262] width 357 height 105
drag, startPoint x: 886, startPoint y: 263, endPoint x: 617, endPoint y: 253, distance: 268.8
click at [617, 253] on div "Chapter 1 review Video about Hypothesis based science" at bounding box center [616, 262] width 720 height 105
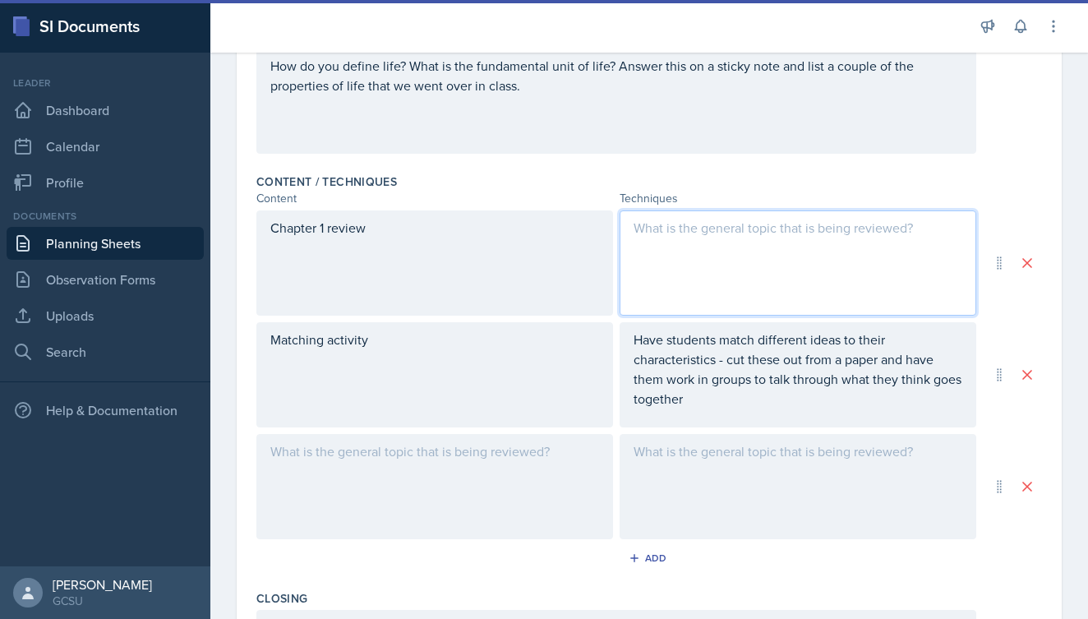
paste div
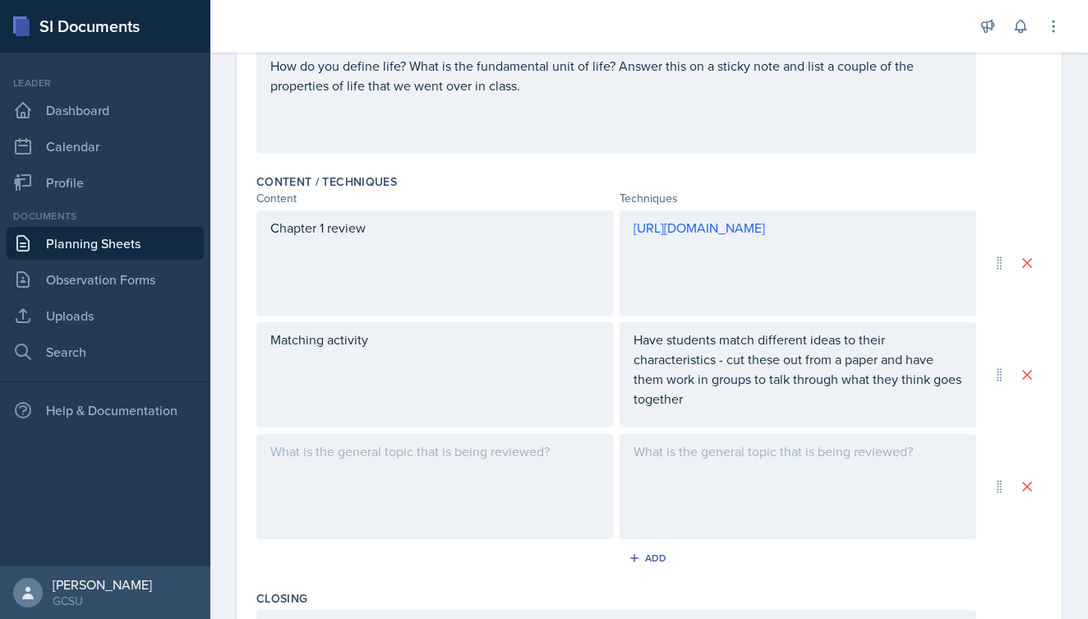
click at [999, 186] on div "Content / Techniques" at bounding box center [648, 181] width 785 height 16
click at [440, 237] on div "Chapter 1 review" at bounding box center [434, 262] width 357 height 105
click at [396, 402] on div "Matching activity" at bounding box center [434, 374] width 357 height 105
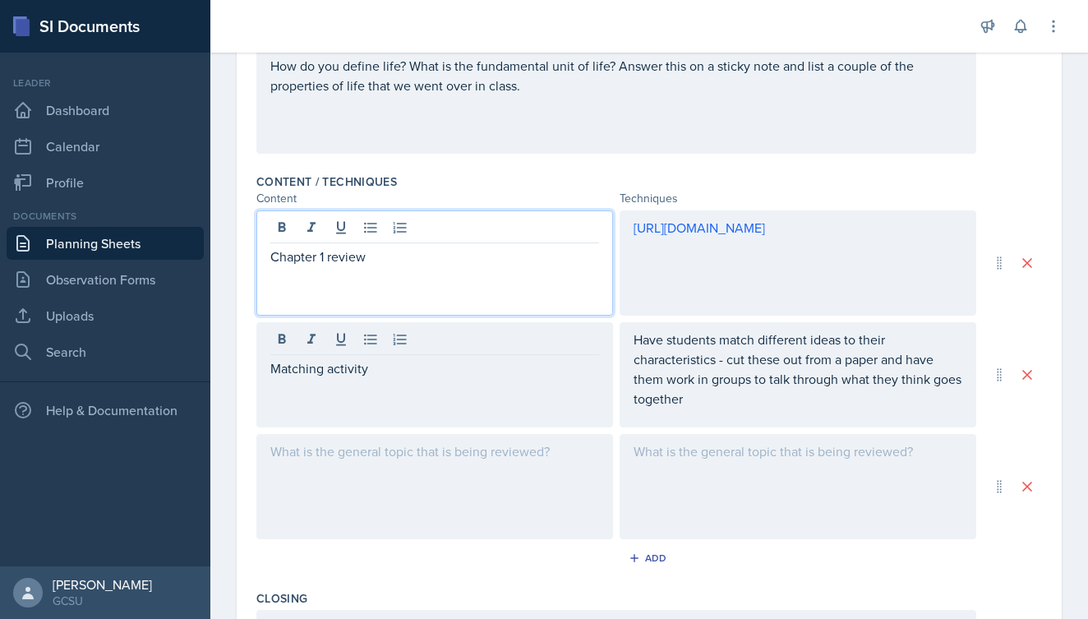
click at [473, 236] on div "Chapter 1 review" at bounding box center [434, 262] width 357 height 105
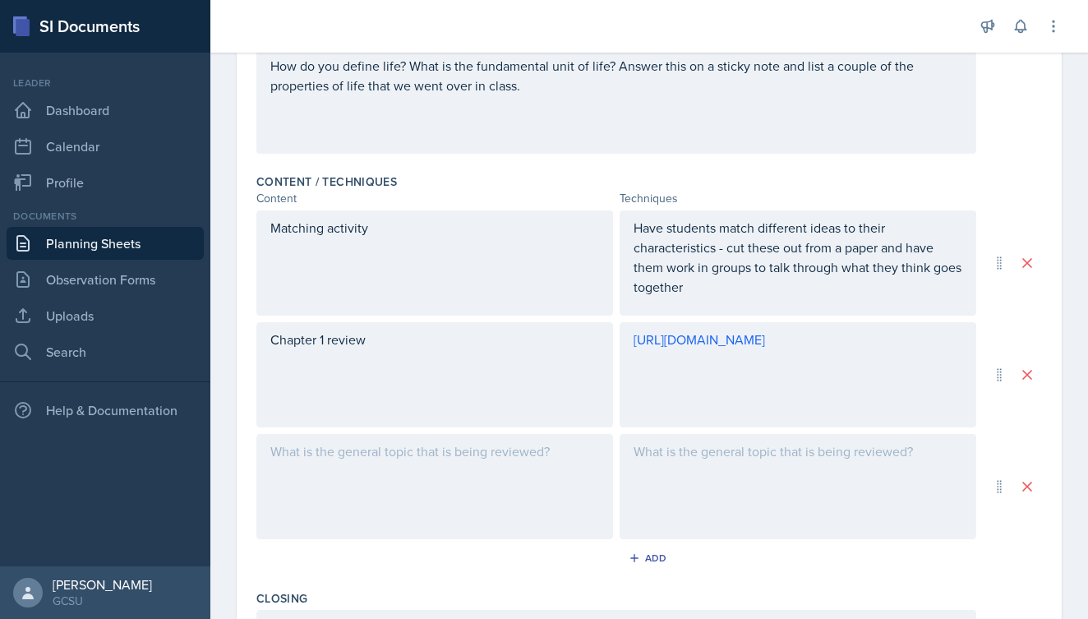
click at [1012, 177] on div "Content / Techniques" at bounding box center [648, 181] width 785 height 16
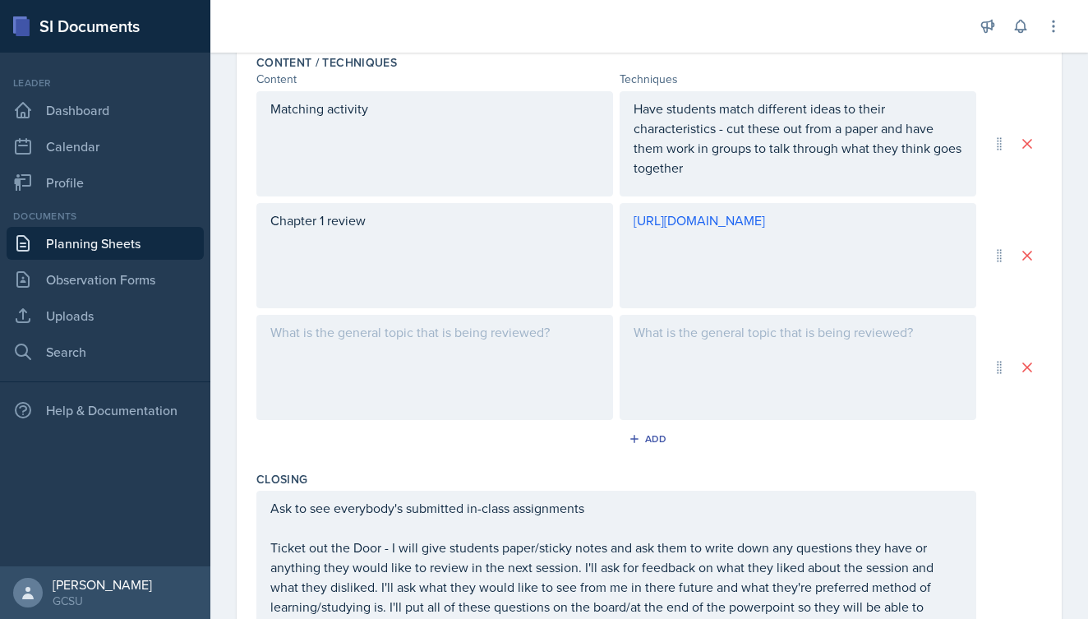
scroll to position [553, 0]
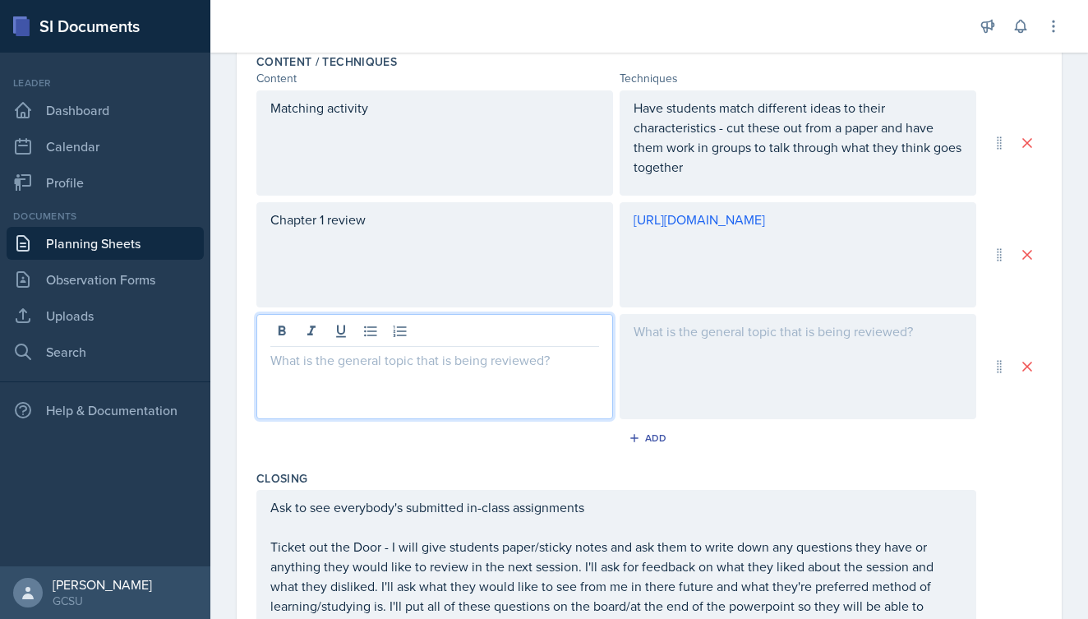
click at [463, 330] on div at bounding box center [434, 366] width 357 height 105
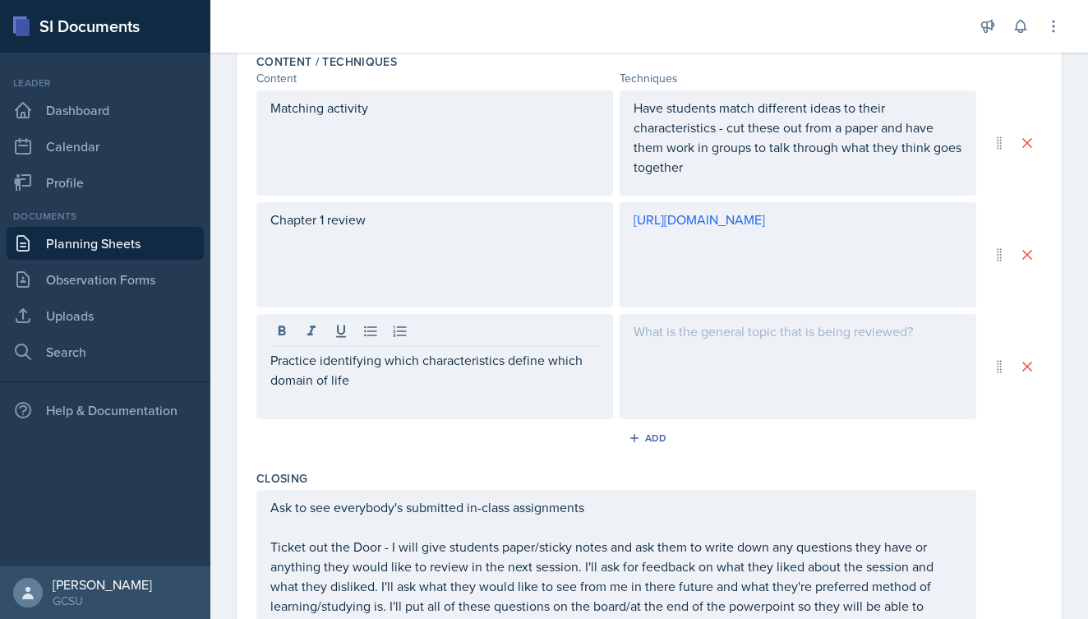
click at [824, 312] on div "Matching activity Have students match different ideas to their characteristics …" at bounding box center [648, 254] width 785 height 329
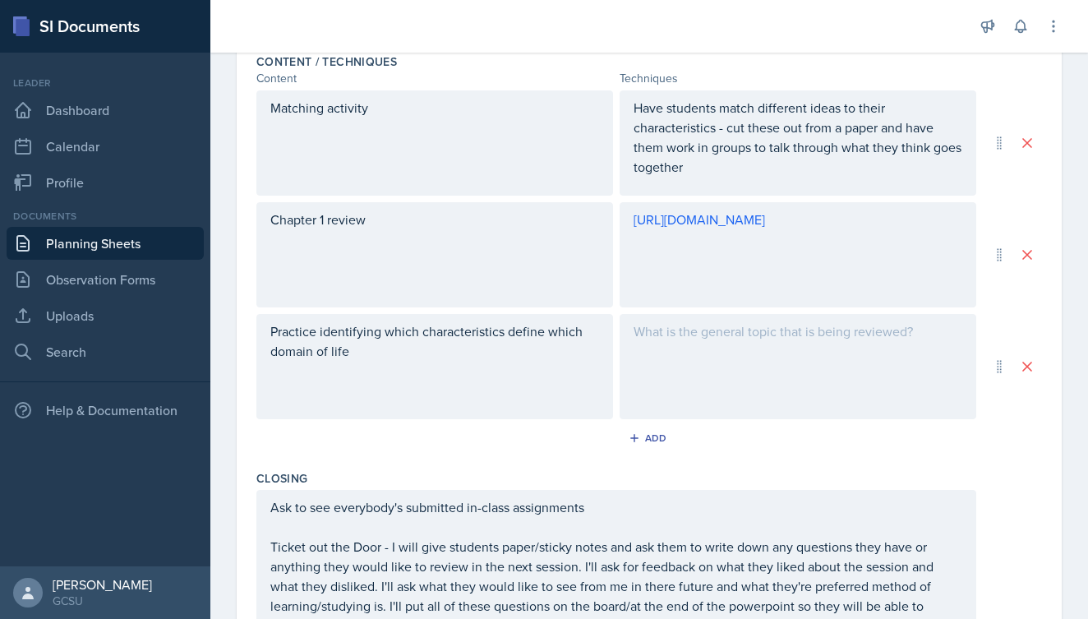
click at [819, 317] on div at bounding box center [797, 366] width 357 height 105
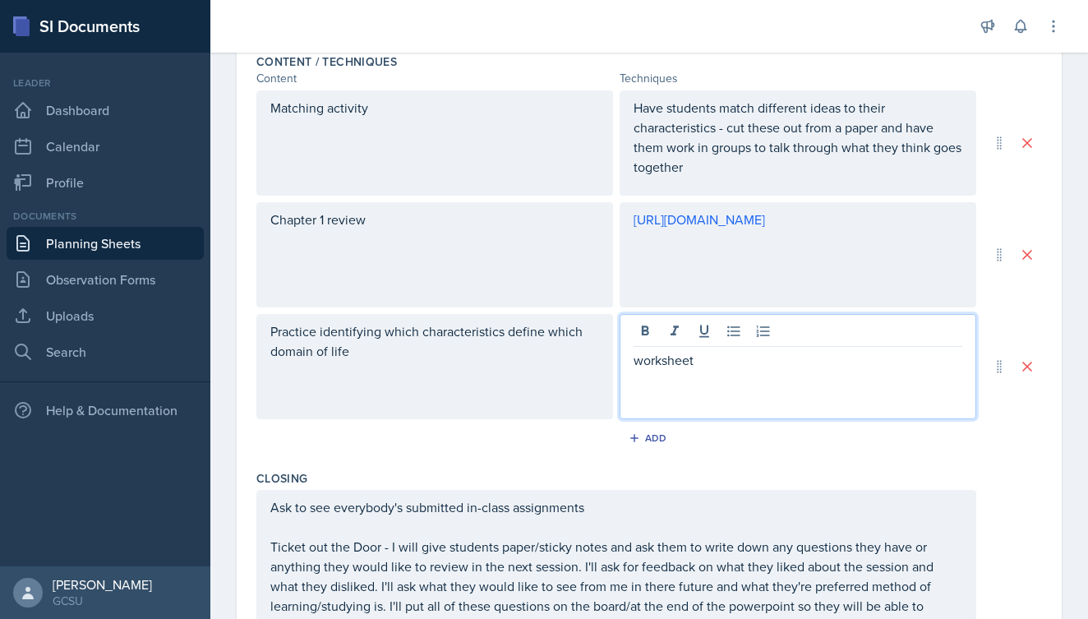
click at [1034, 433] on div "Add" at bounding box center [648, 441] width 785 height 31
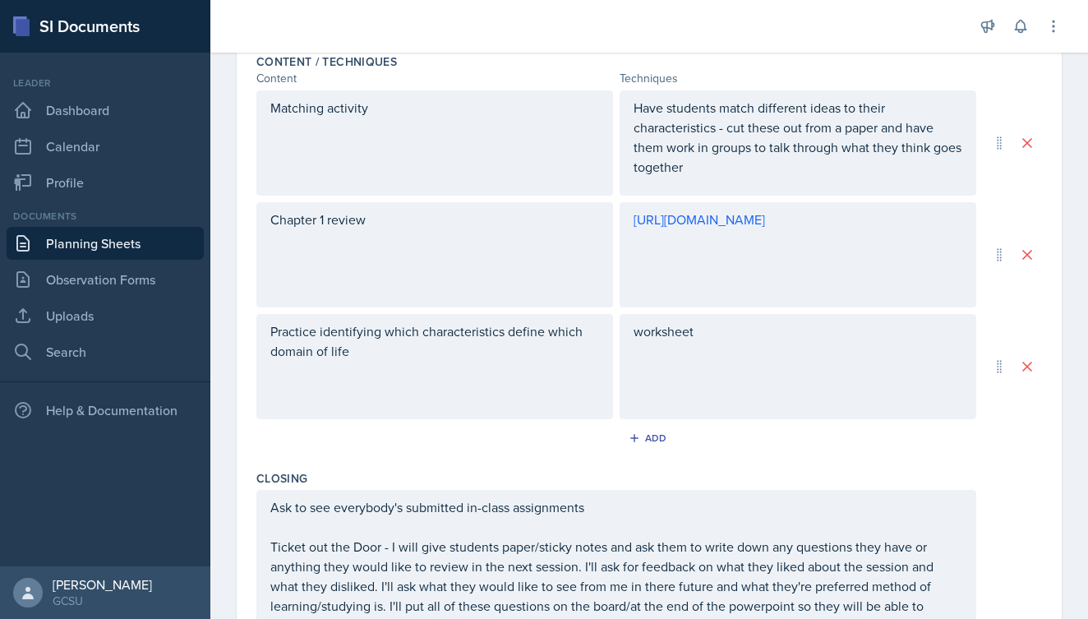
click at [796, 341] on div "worksheet" at bounding box center [797, 366] width 357 height 105
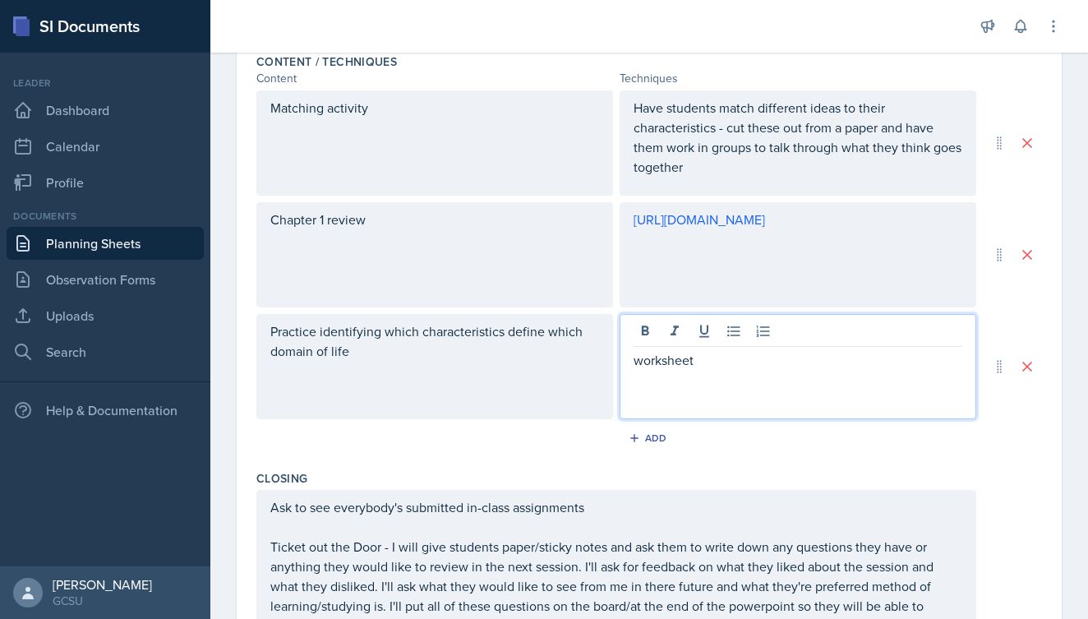
click at [641, 366] on p "worksheet" at bounding box center [797, 360] width 329 height 20
click at [739, 357] on p "Worksheet" at bounding box center [797, 360] width 329 height 20
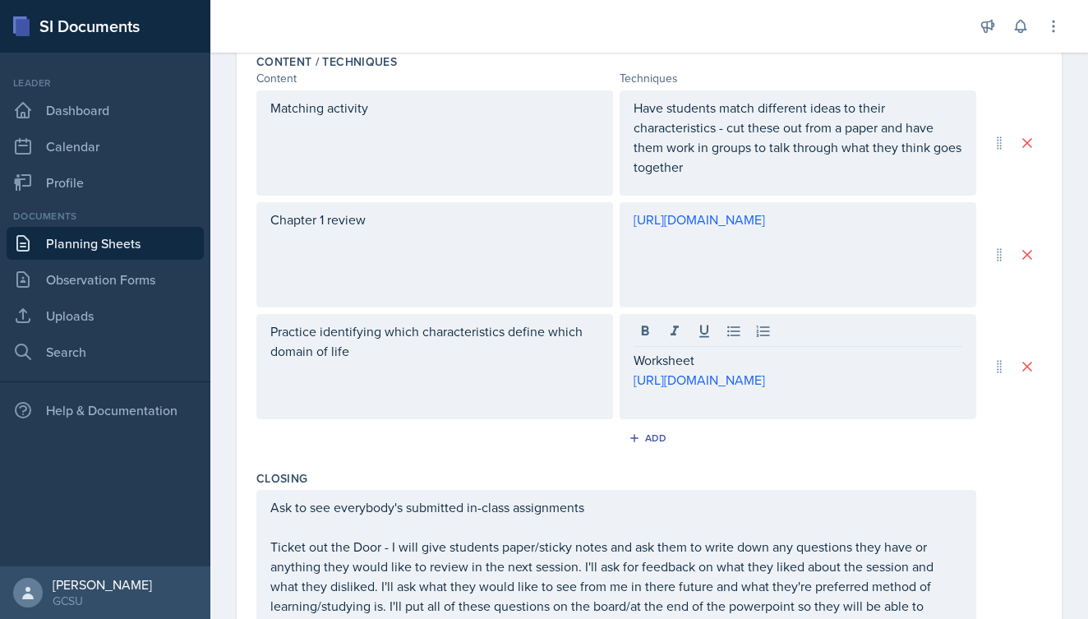
click at [1013, 513] on div "Ask to see everybody's submitted in-class assignments Ticket out the Door - I w…" at bounding box center [648, 576] width 785 height 173
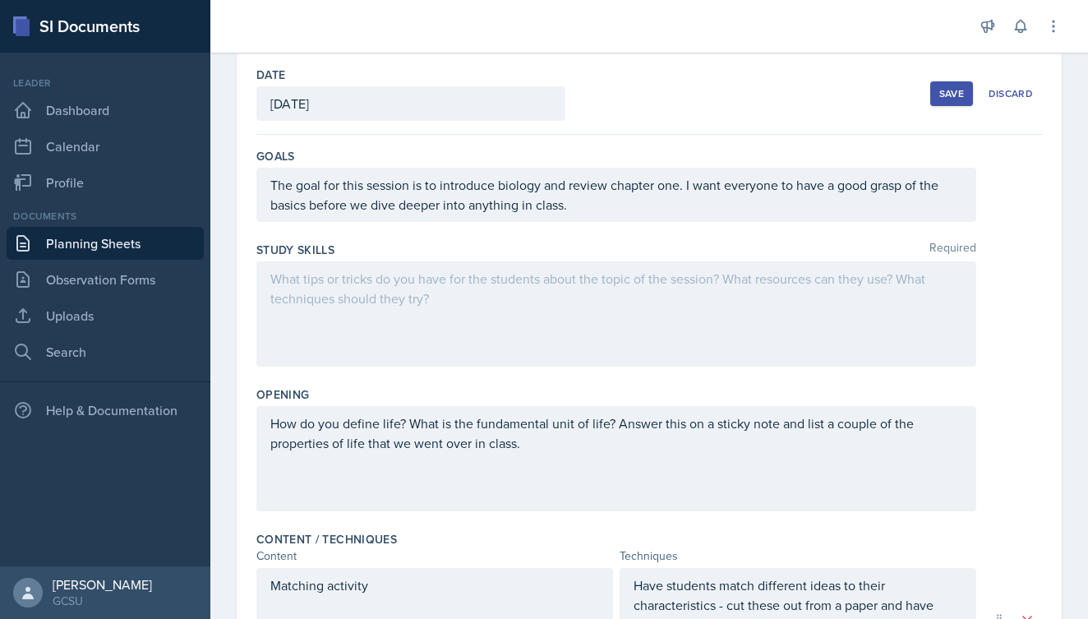
scroll to position [50, 0]
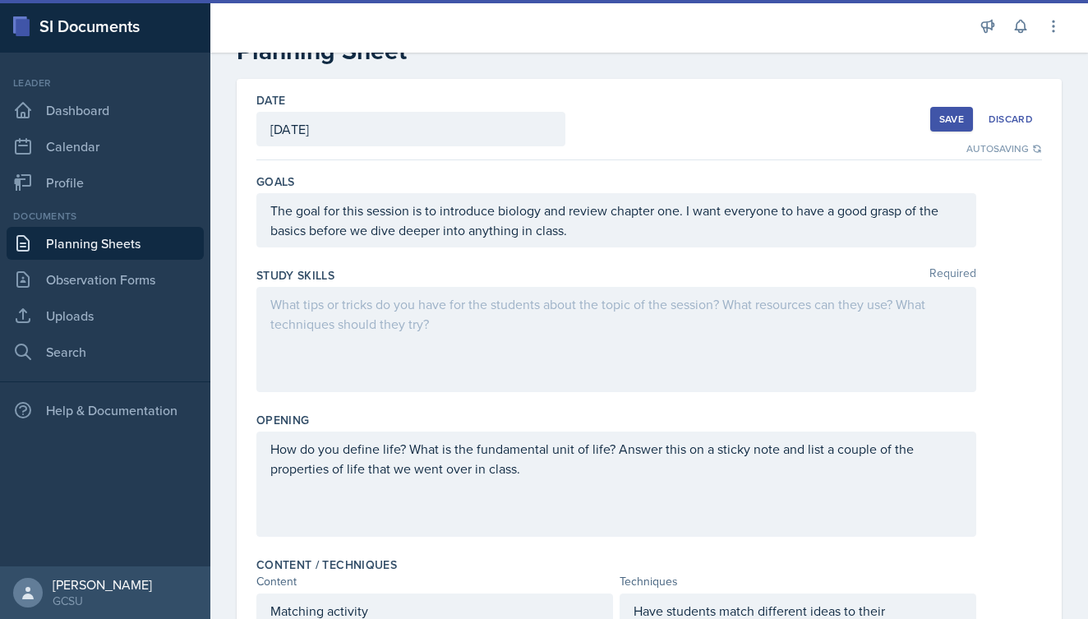
click at [553, 314] on div at bounding box center [616, 339] width 720 height 105
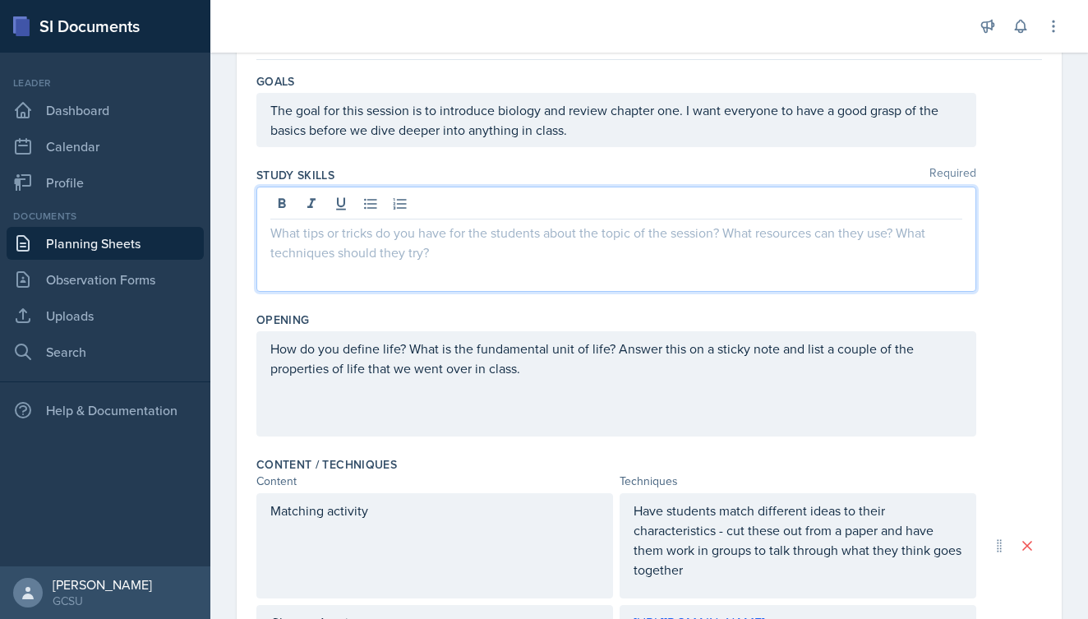
scroll to position [146, 0]
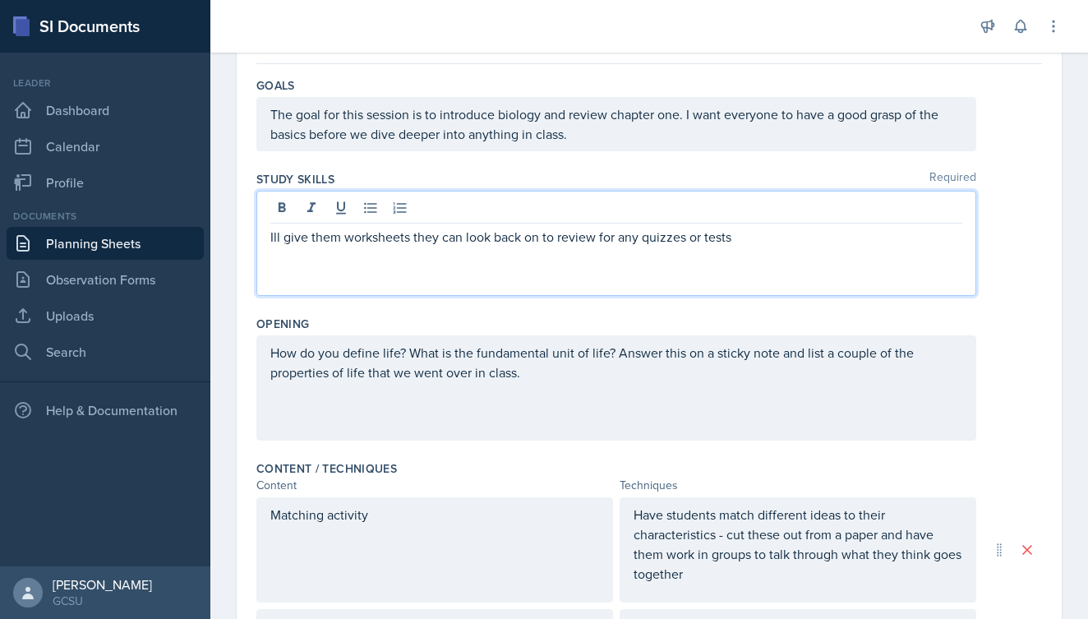
click at [274, 242] on p "Ill give them worksheets they can look back on to review for any quizzes or tes…" at bounding box center [616, 237] width 692 height 20
click at [746, 255] on div "I'll give them worksheets they can look back on to review for any quizzes or te…" at bounding box center [616, 243] width 720 height 105
click at [746, 238] on p "I'll give them worksheets they can look back on to review for any quizzes or te…" at bounding box center [616, 237] width 692 height 20
click at [275, 258] on p "read the textbook before class" at bounding box center [616, 256] width 692 height 20
click at [463, 258] on p "Read the textbook before class" at bounding box center [616, 256] width 692 height 20
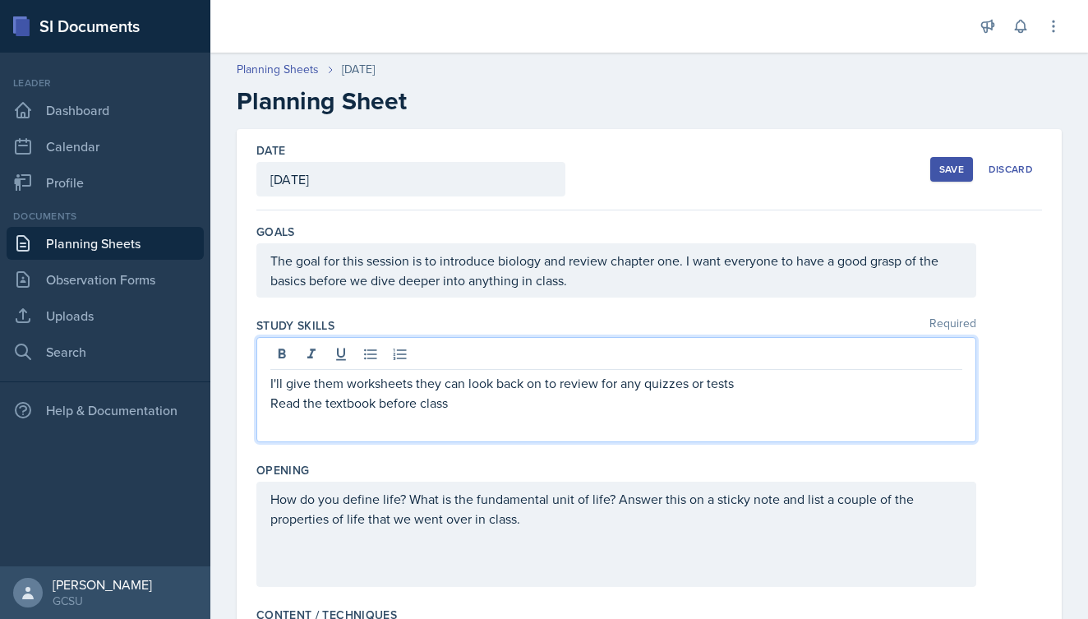
scroll to position [0, 0]
click at [1005, 417] on div "I'll give them worksheets they can look back on to review for any quizzes or te…" at bounding box center [648, 389] width 785 height 105
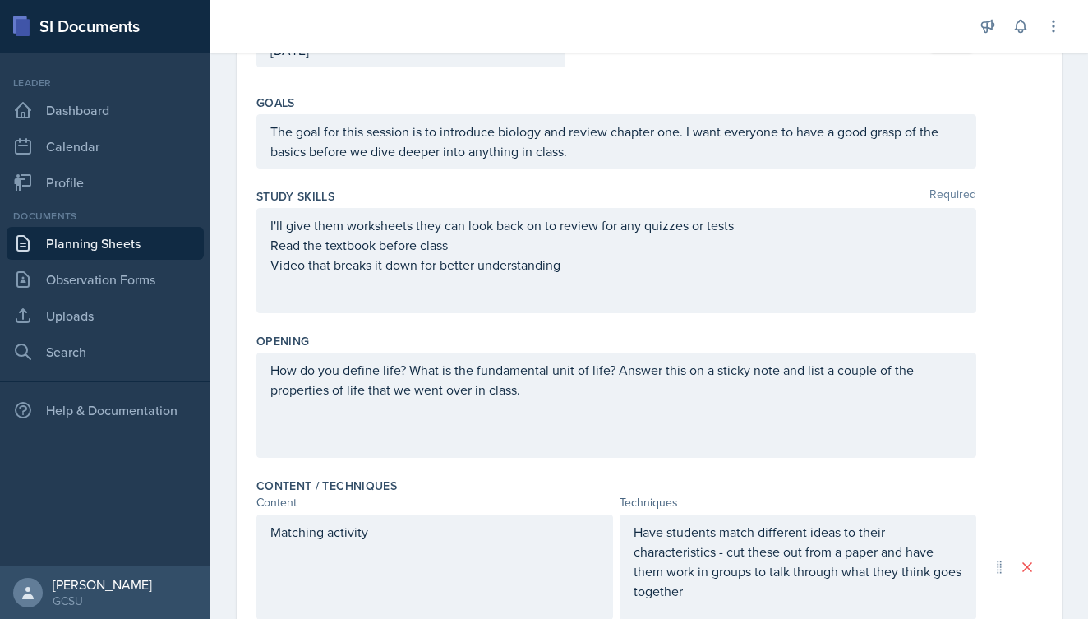
scroll to position [131, 0]
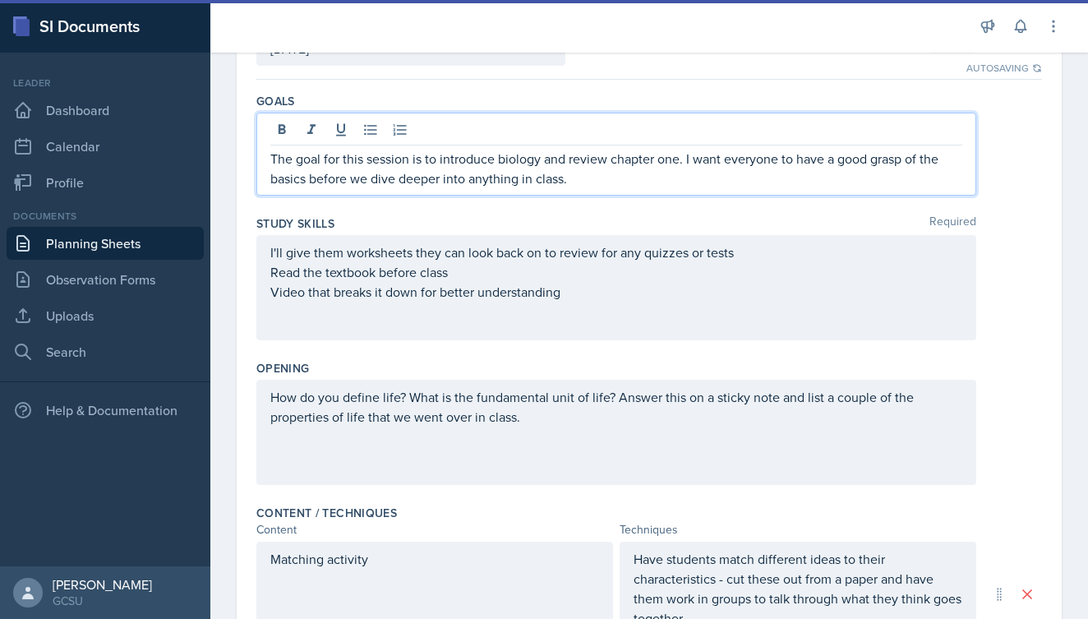
click at [518, 151] on p "The goal for this session is to introduce biology and review chapter one. I wan…" at bounding box center [616, 168] width 692 height 39
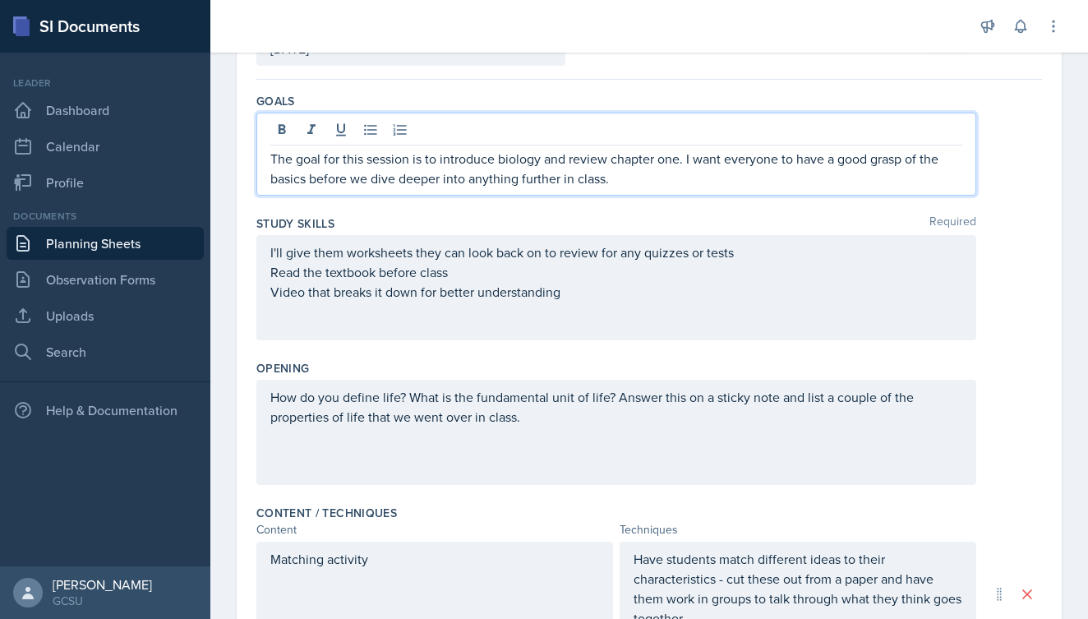
click at [1019, 168] on div "The goal for this session is to introduce biology and review chapter one. I wan…" at bounding box center [648, 154] width 785 height 83
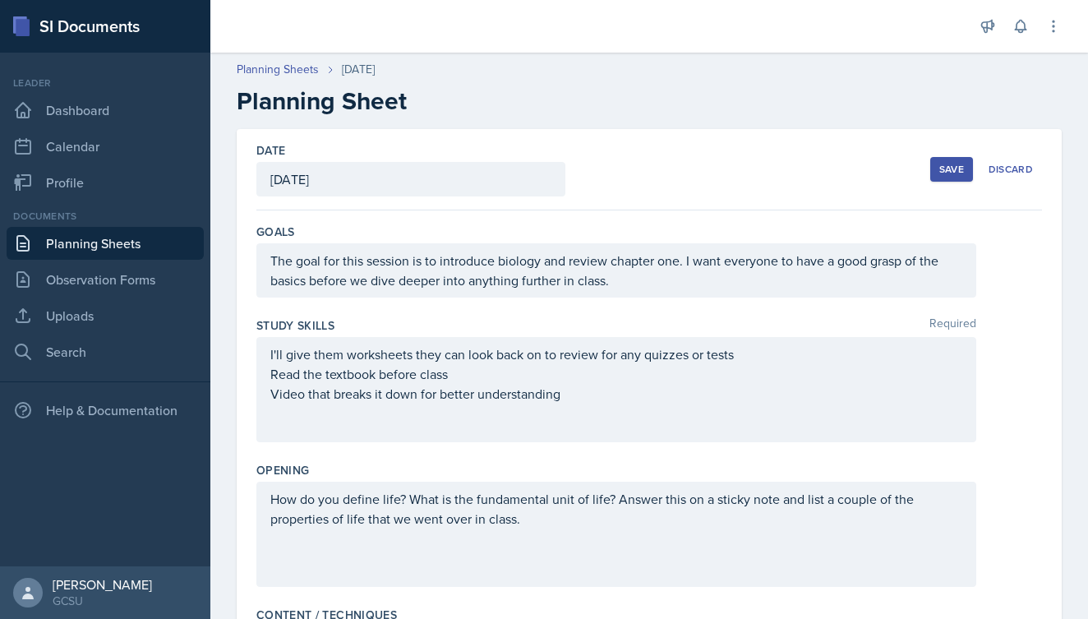
scroll to position [0, 0]
click at [681, 0] on div at bounding box center [591, 26] width 736 height 53
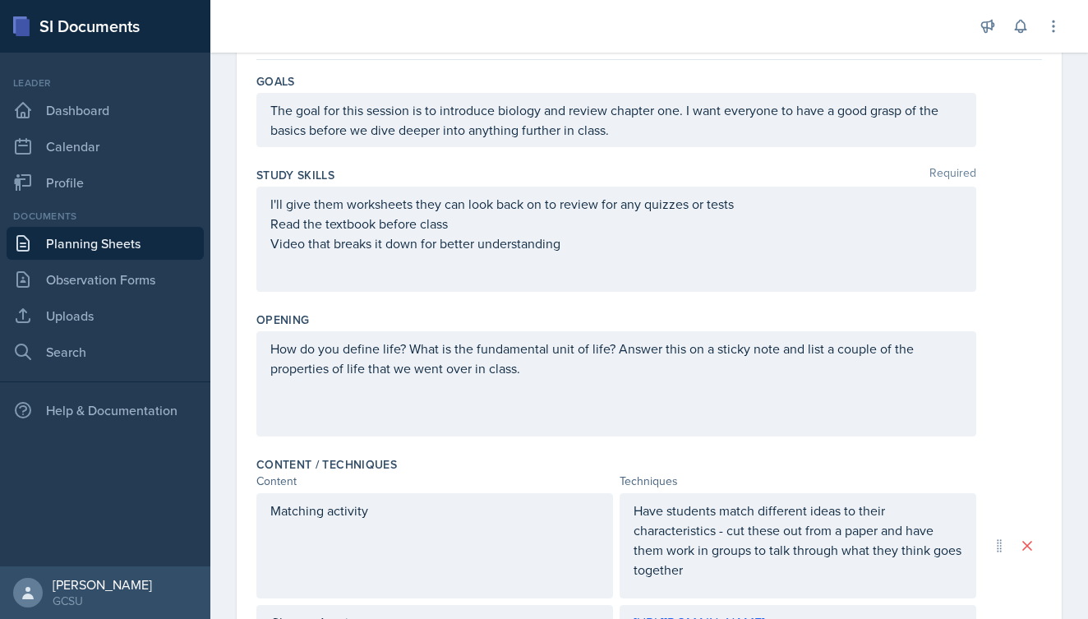
scroll to position [154, 0]
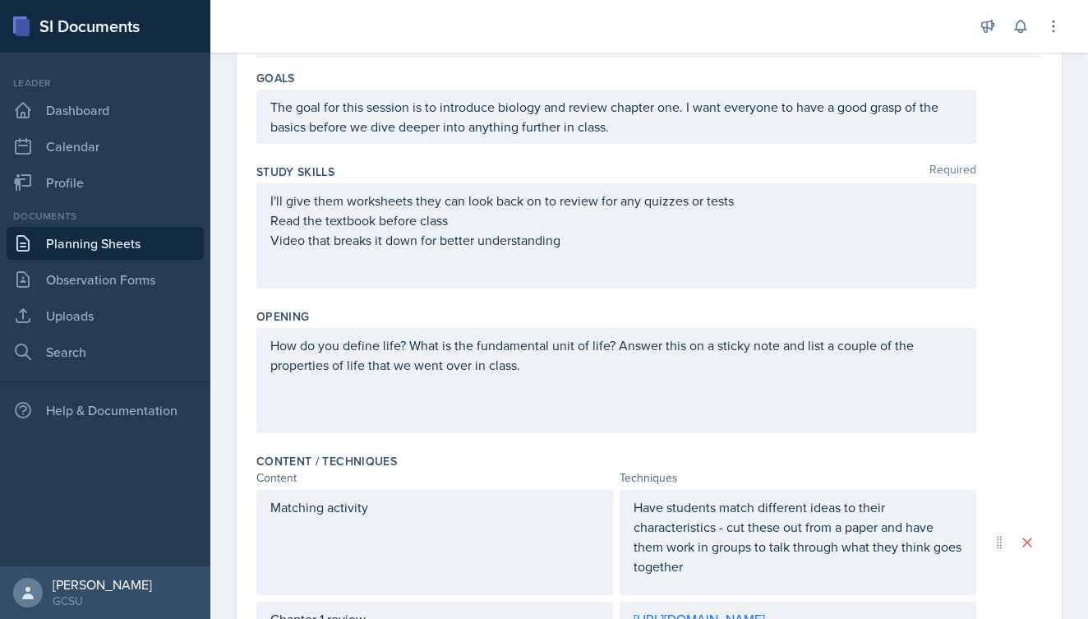
drag, startPoint x: 266, startPoint y: 348, endPoint x: 549, endPoint y: 341, distance: 282.7
click at [549, 342] on div "How do you define life? What is the fundamental unit of life? Answer this on a …" at bounding box center [616, 380] width 720 height 105
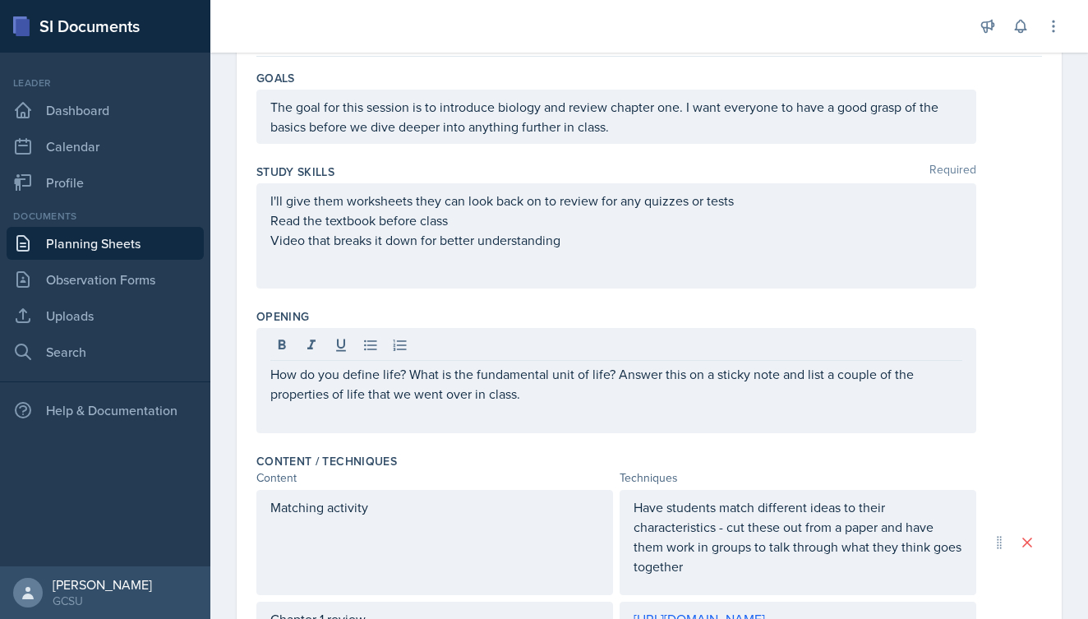
drag, startPoint x: 528, startPoint y: 403, endPoint x: 258, endPoint y: 371, distance: 272.2
click at [258, 371] on div "How do you define life? What is the fundamental unit of life? Answer this on a …" at bounding box center [616, 380] width 720 height 105
drag, startPoint x: 267, startPoint y: 376, endPoint x: 558, endPoint y: 379, distance: 290.8
click at [558, 379] on div "How do you define life? What is the fundamental unit of life? Answer this on a …" at bounding box center [616, 380] width 720 height 105
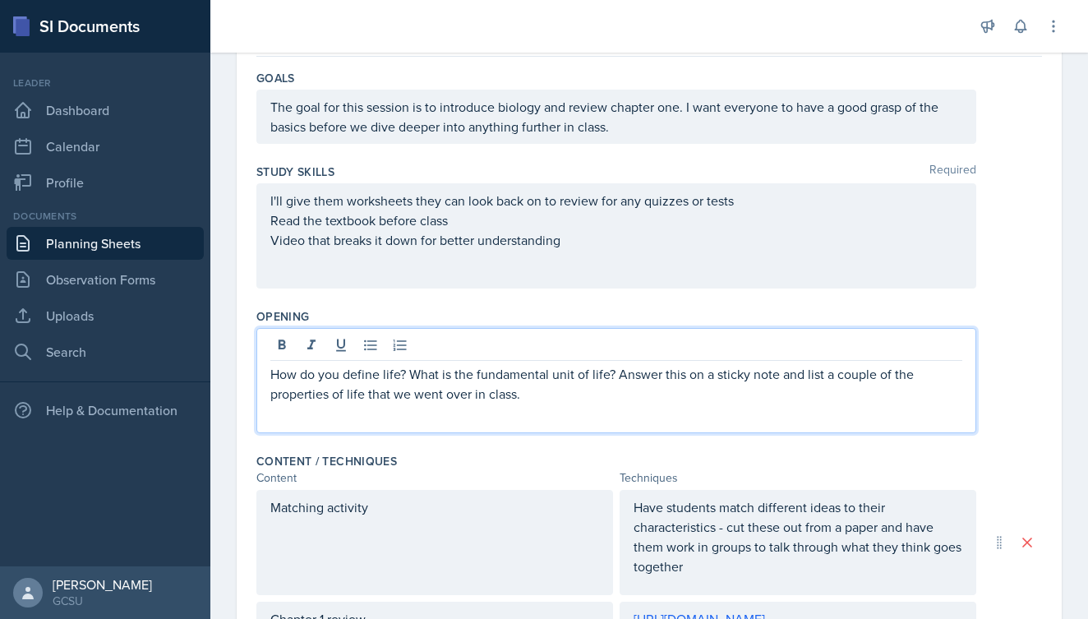
click at [515, 386] on p "How do you define life? What is the fundamental unit of life? Answer this on a …" at bounding box center [616, 383] width 692 height 39
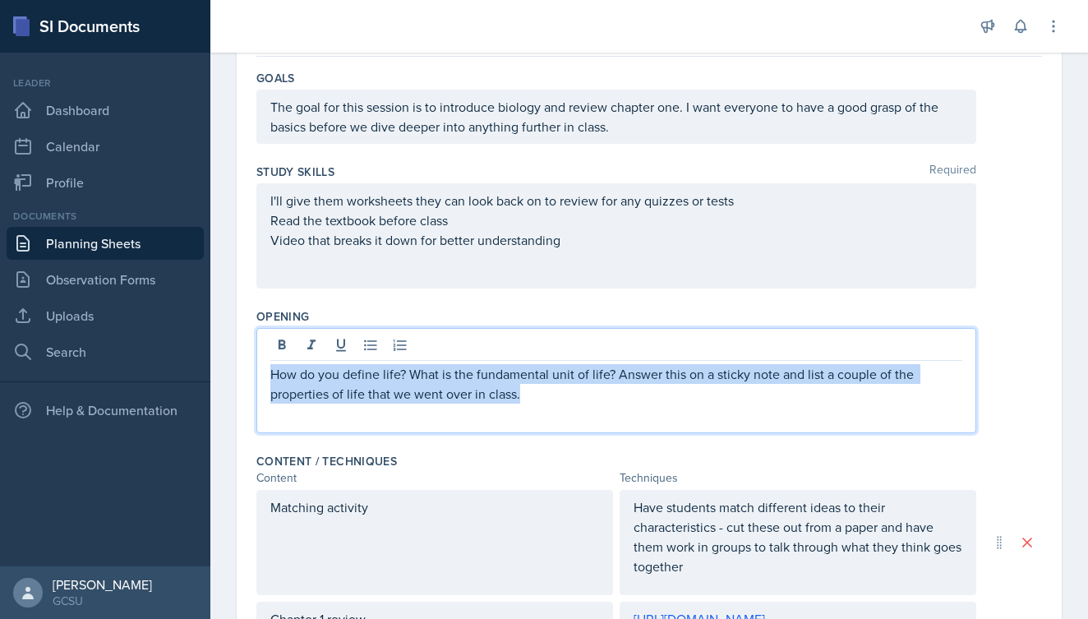
drag, startPoint x: 531, startPoint y: 399, endPoint x: 268, endPoint y: 366, distance: 265.0
click at [268, 366] on div "How do you define life? What is the fundamental unit of life? Answer this on a …" at bounding box center [616, 380] width 720 height 105
copy p "How do you define life? What is the fundamental unit of life? Answer this on a …"
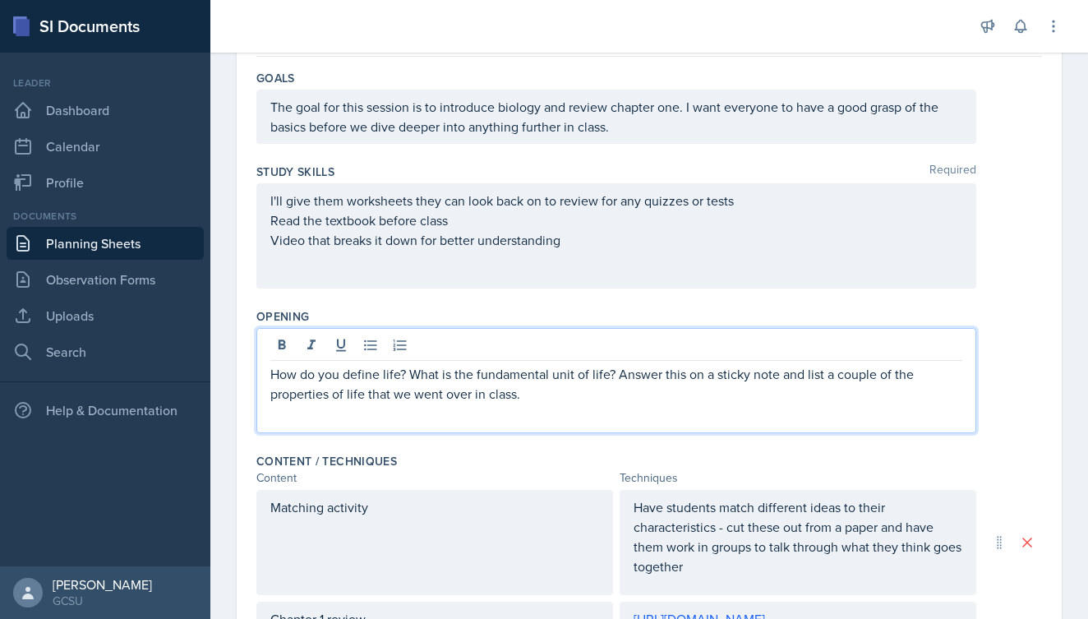
click at [654, 407] on div "How do you define life? What is the fundamental unit of life? Answer this on a …" at bounding box center [616, 380] width 720 height 105
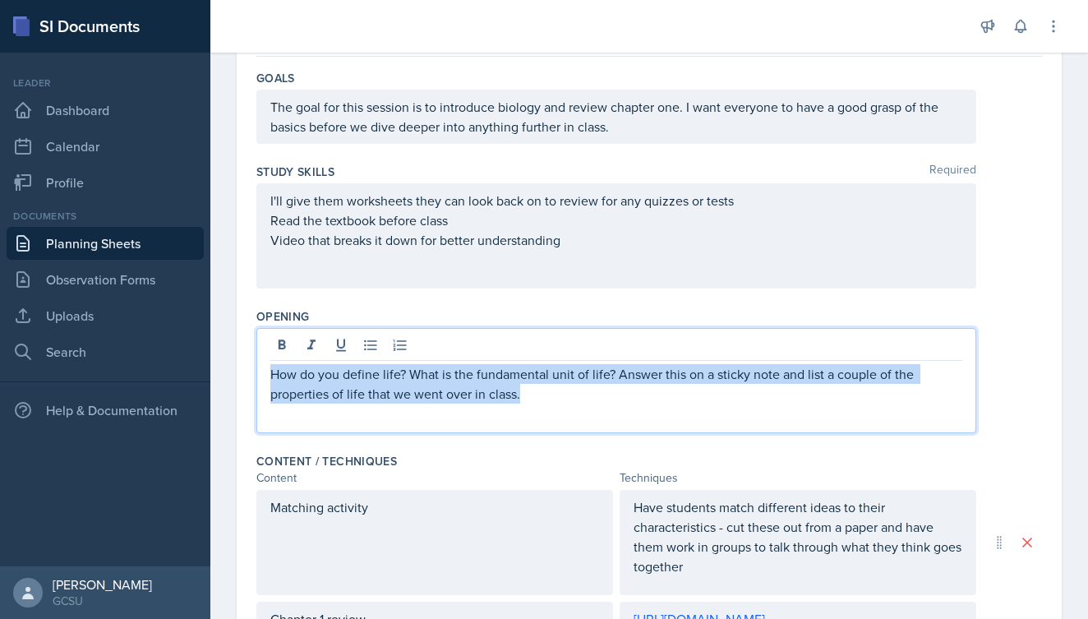
click at [744, 297] on div "Study Skills Required I'll give them worksheets they can look back on to review…" at bounding box center [648, 229] width 785 height 145
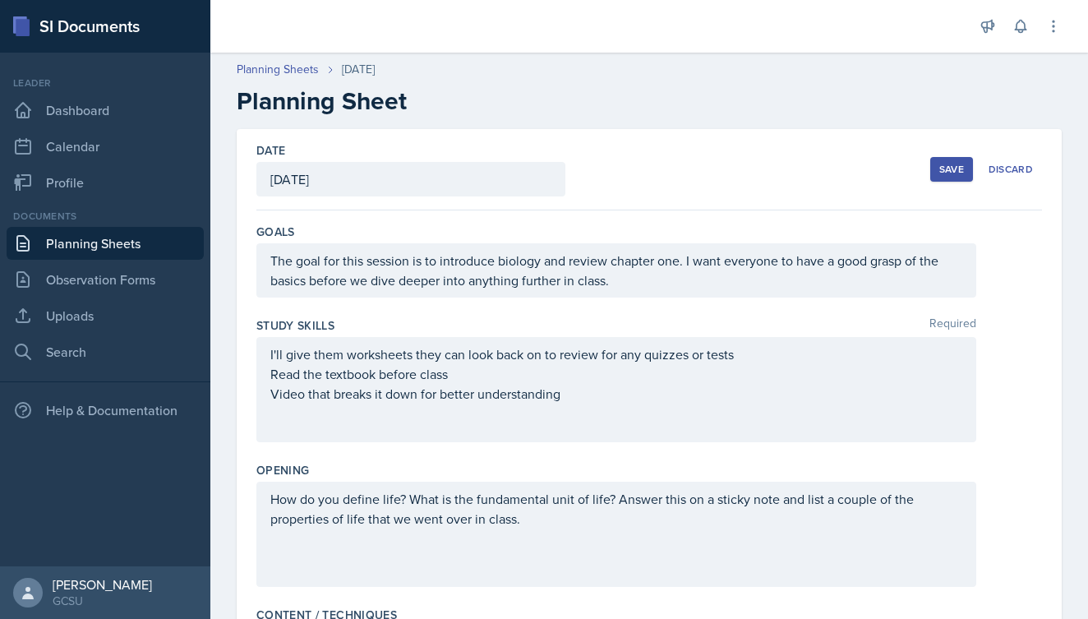
scroll to position [0, 0]
click at [956, 168] on div "Save" at bounding box center [951, 169] width 25 height 13
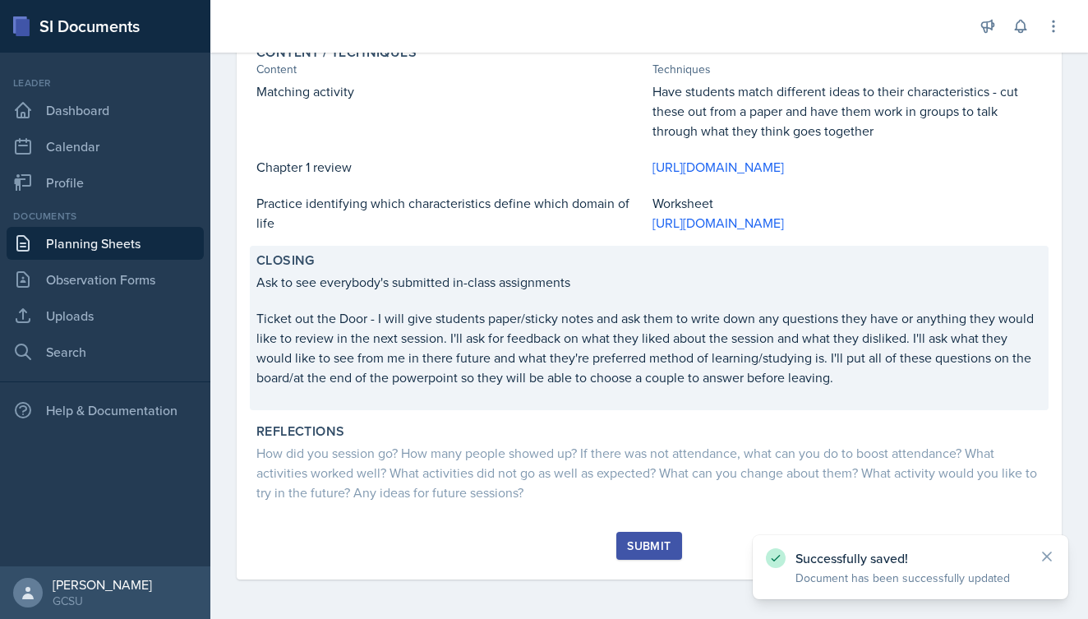
scroll to position [446, 0]
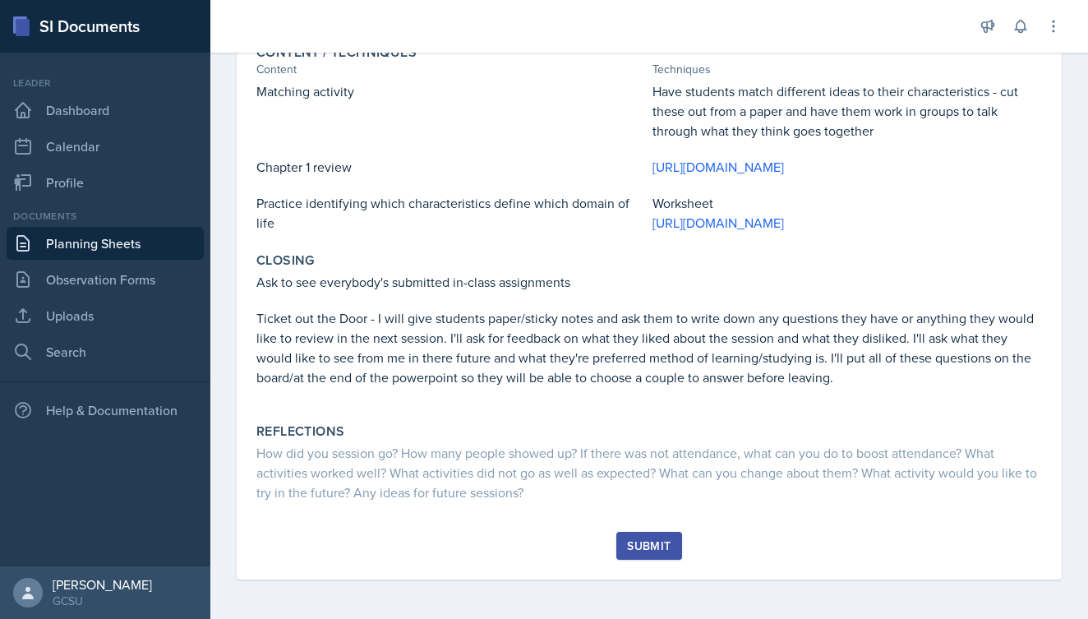
click at [649, 546] on div "Submit" at bounding box center [649, 545] width 44 height 13
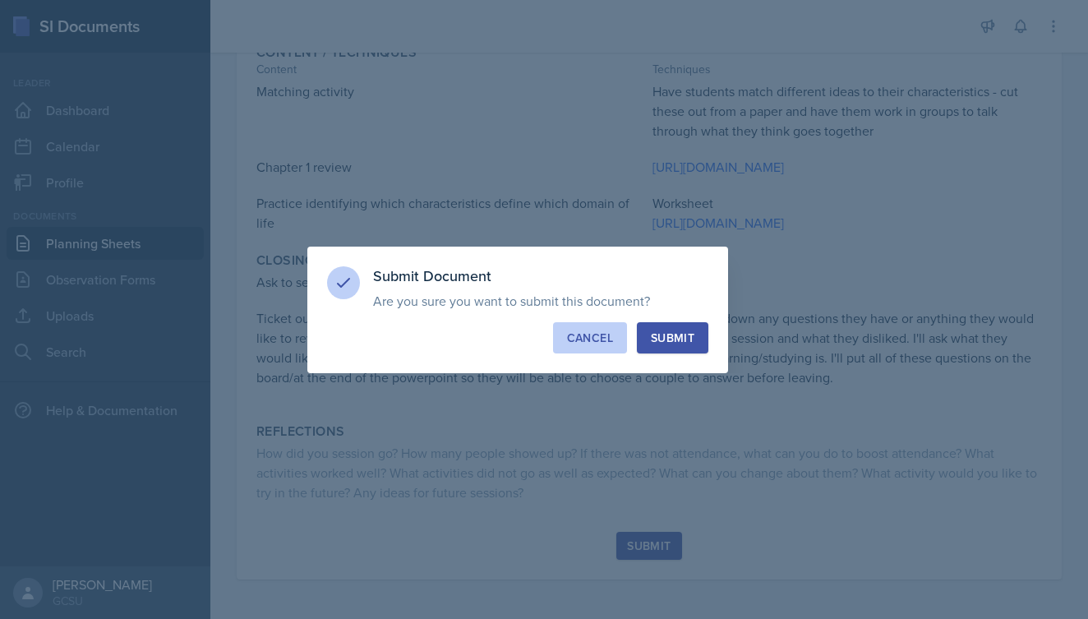
click at [593, 340] on div "Cancel" at bounding box center [590, 337] width 46 height 16
